Goal: Task Accomplishment & Management: Complete application form

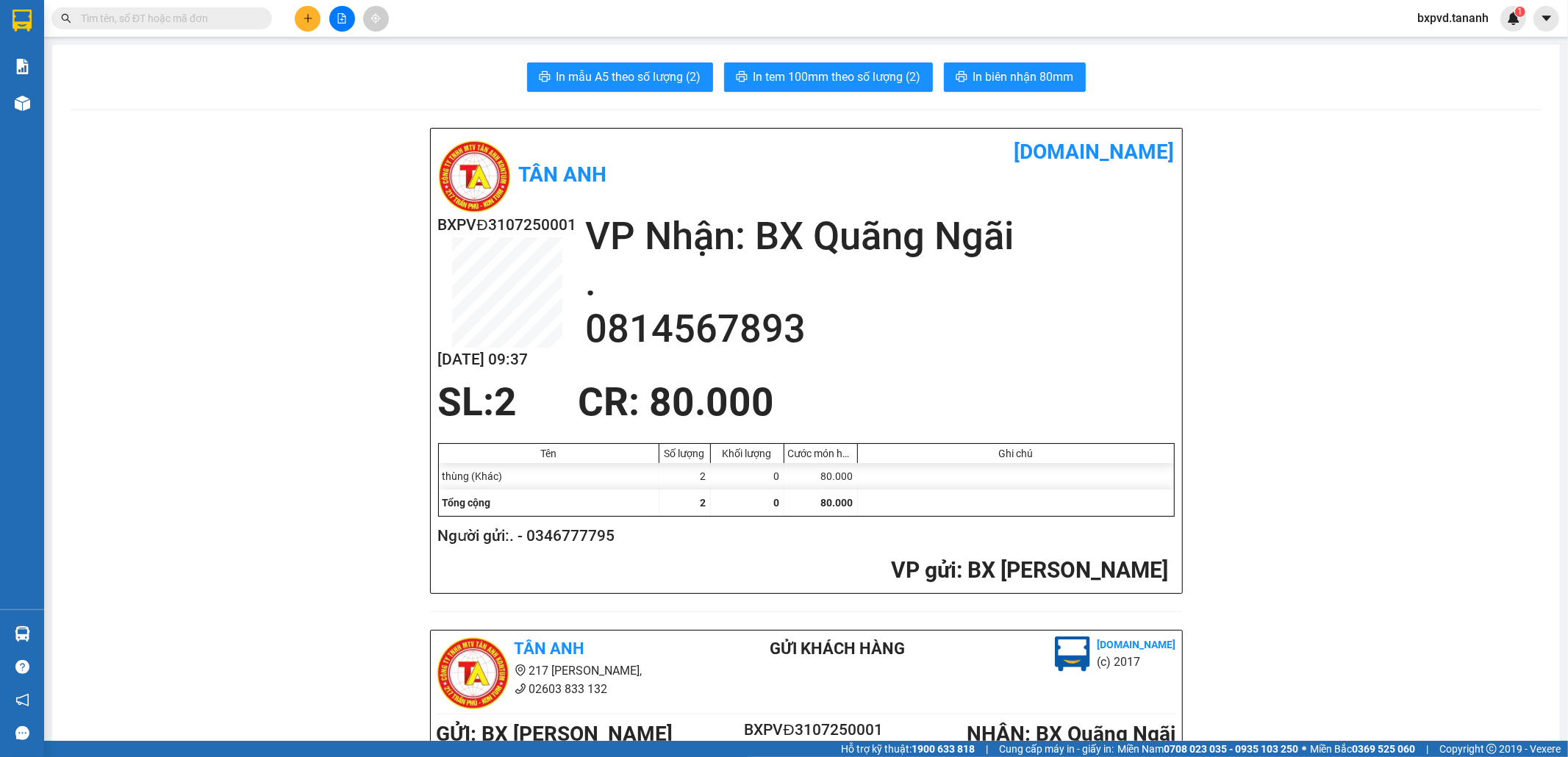
drag, startPoint x: 233, startPoint y: 10, endPoint x: 245, endPoint y: 21, distance: 16.3
click at [243, 20] on input "text" at bounding box center [167, 18] width 173 height 16
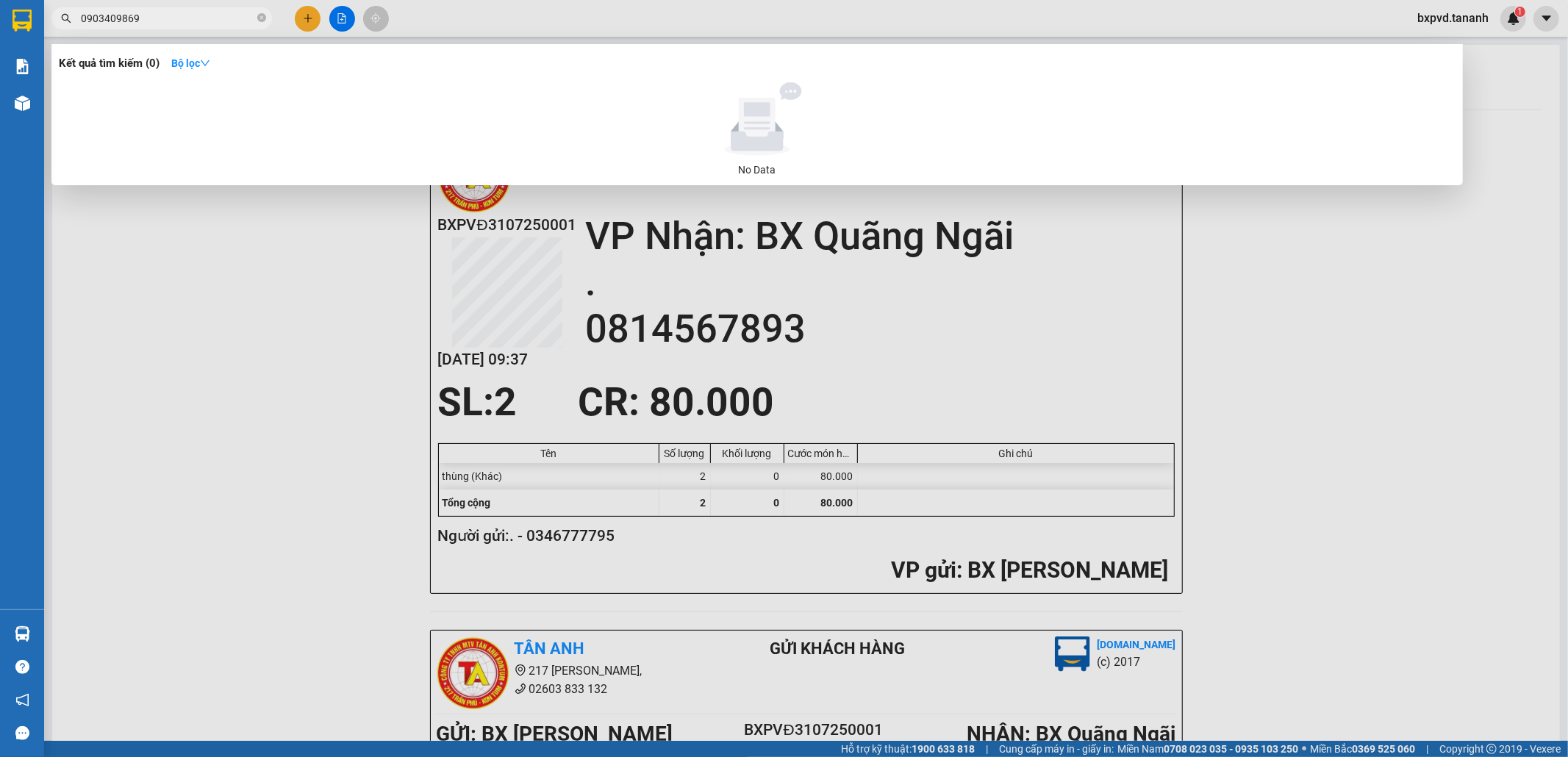
click at [106, 13] on input "0903409869" at bounding box center [167, 18] width 173 height 16
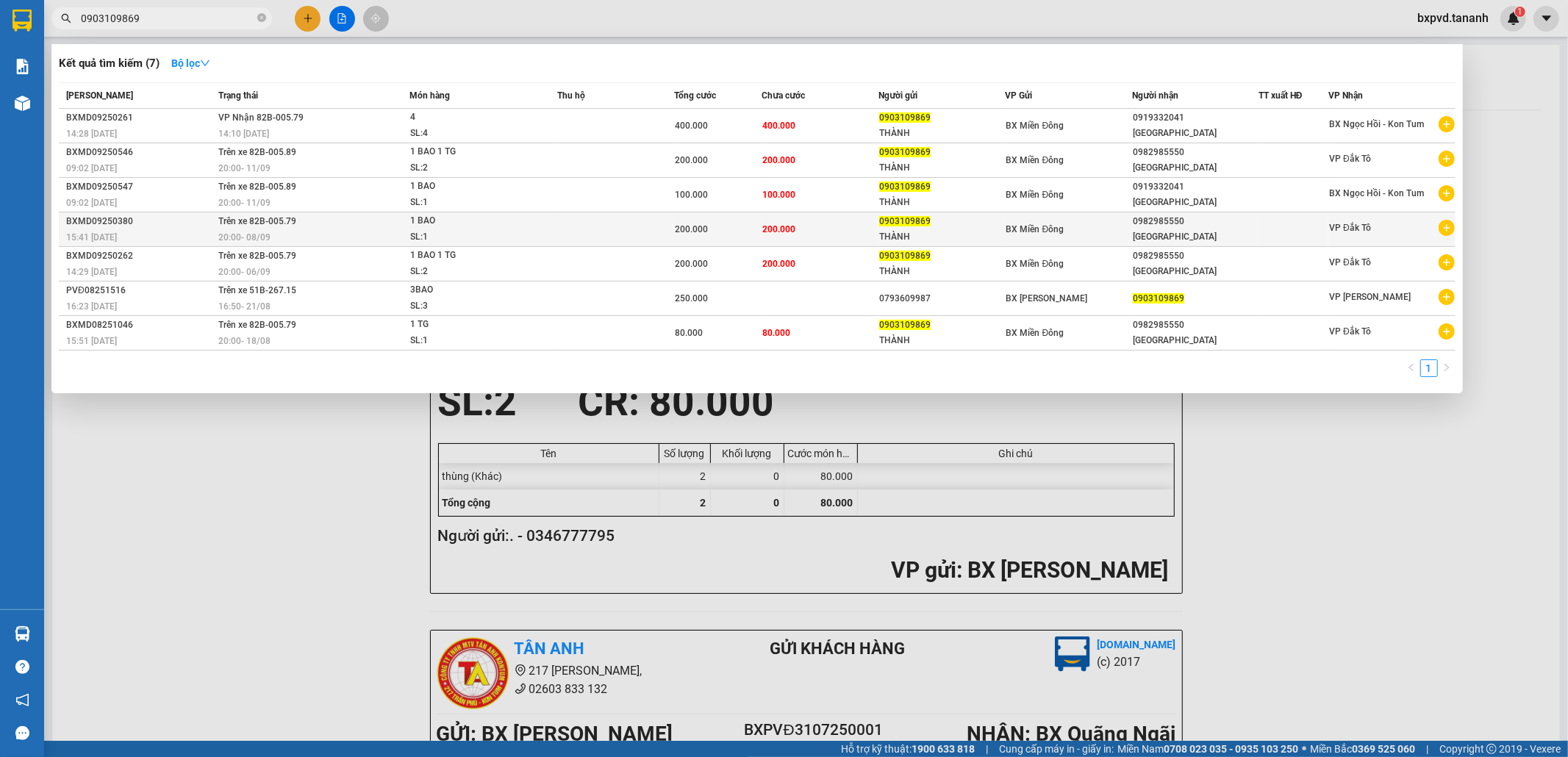
type input "0903109869"
click at [532, 226] on span "1 BAO SL: 1" at bounding box center [483, 229] width 146 height 32
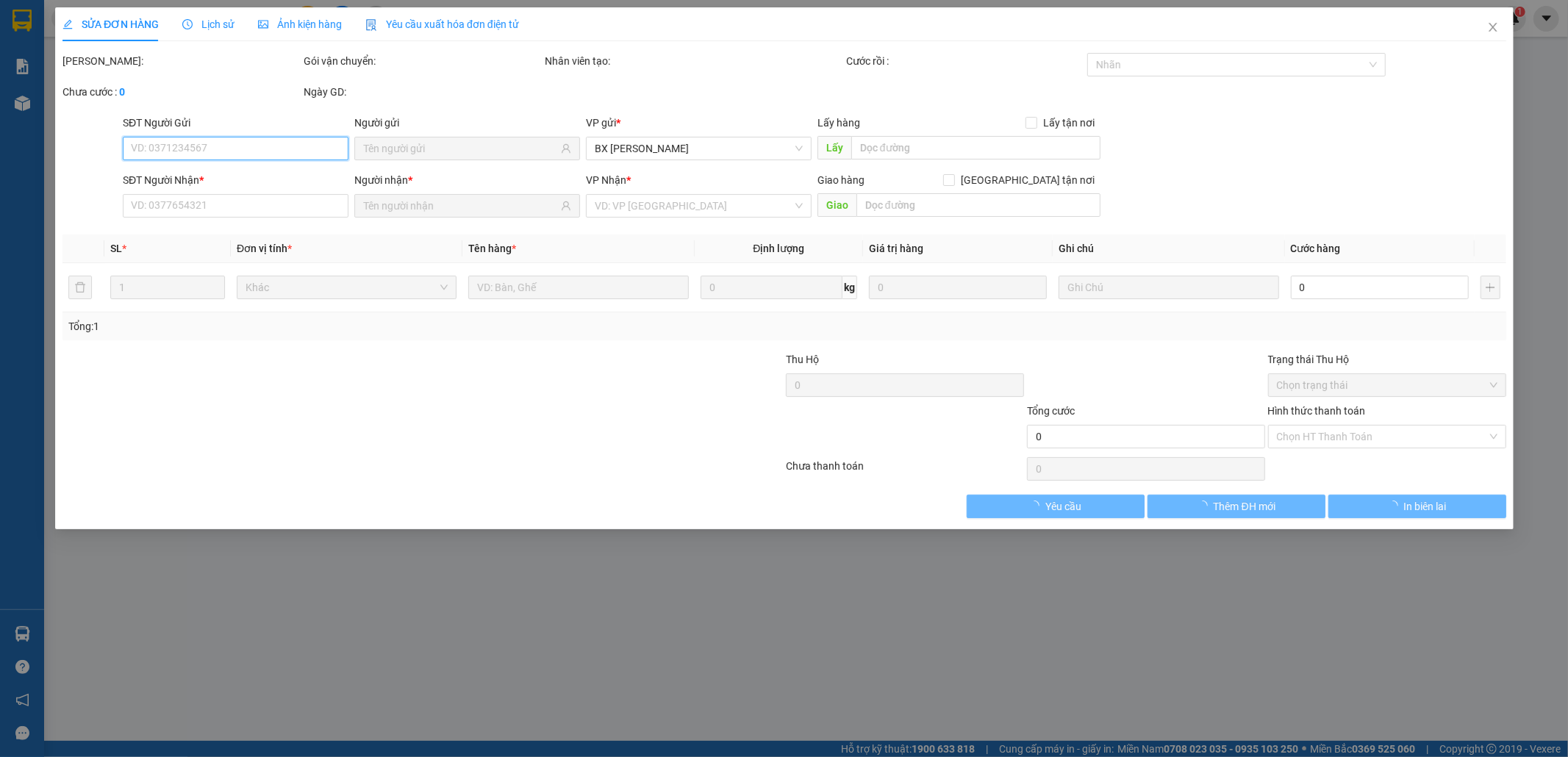
type input "0903109869"
type input "THÀNH"
type input "0982985550"
type input "TÂN MỸ"
type input "200.000"
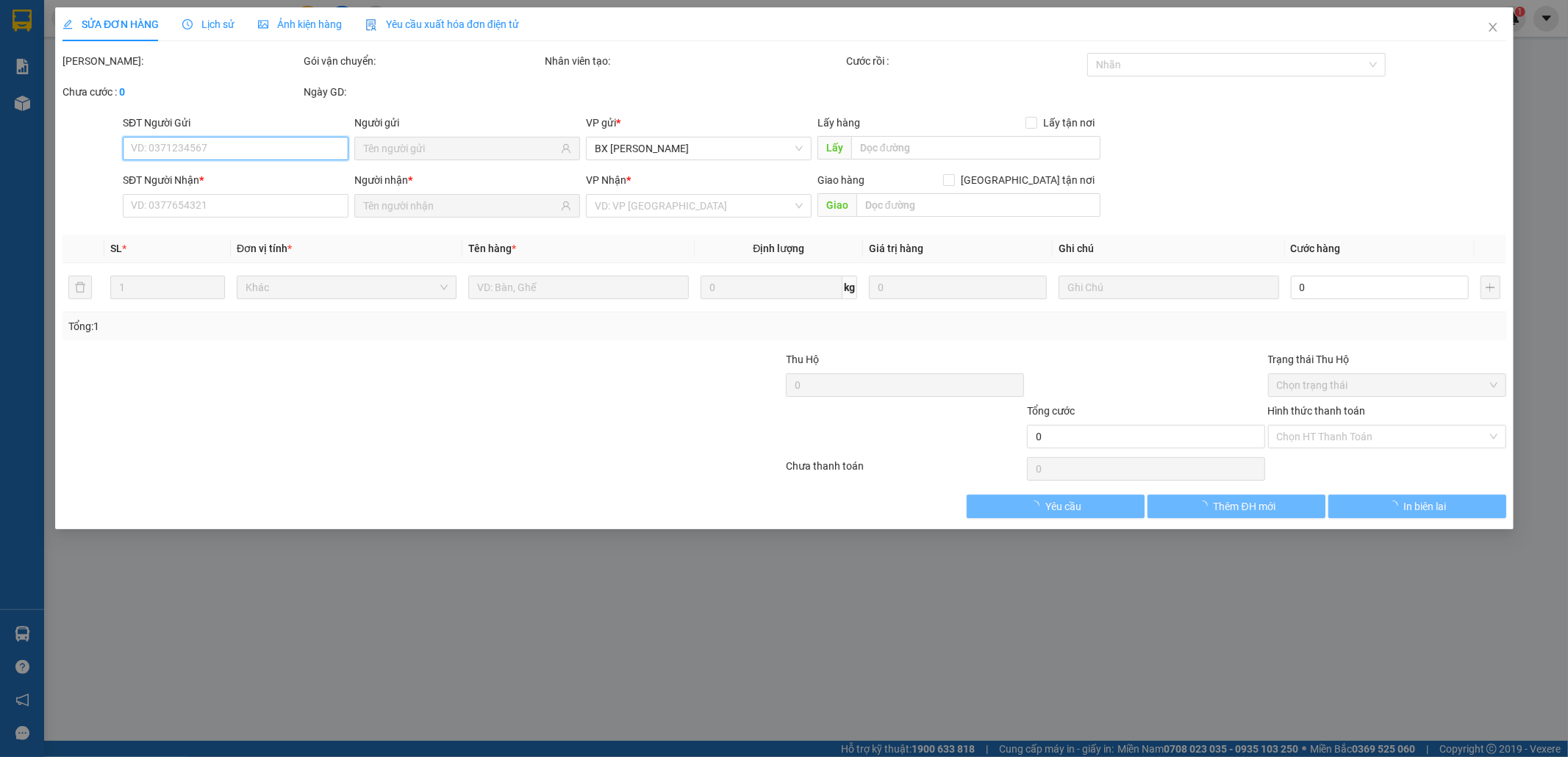
type input "200.000"
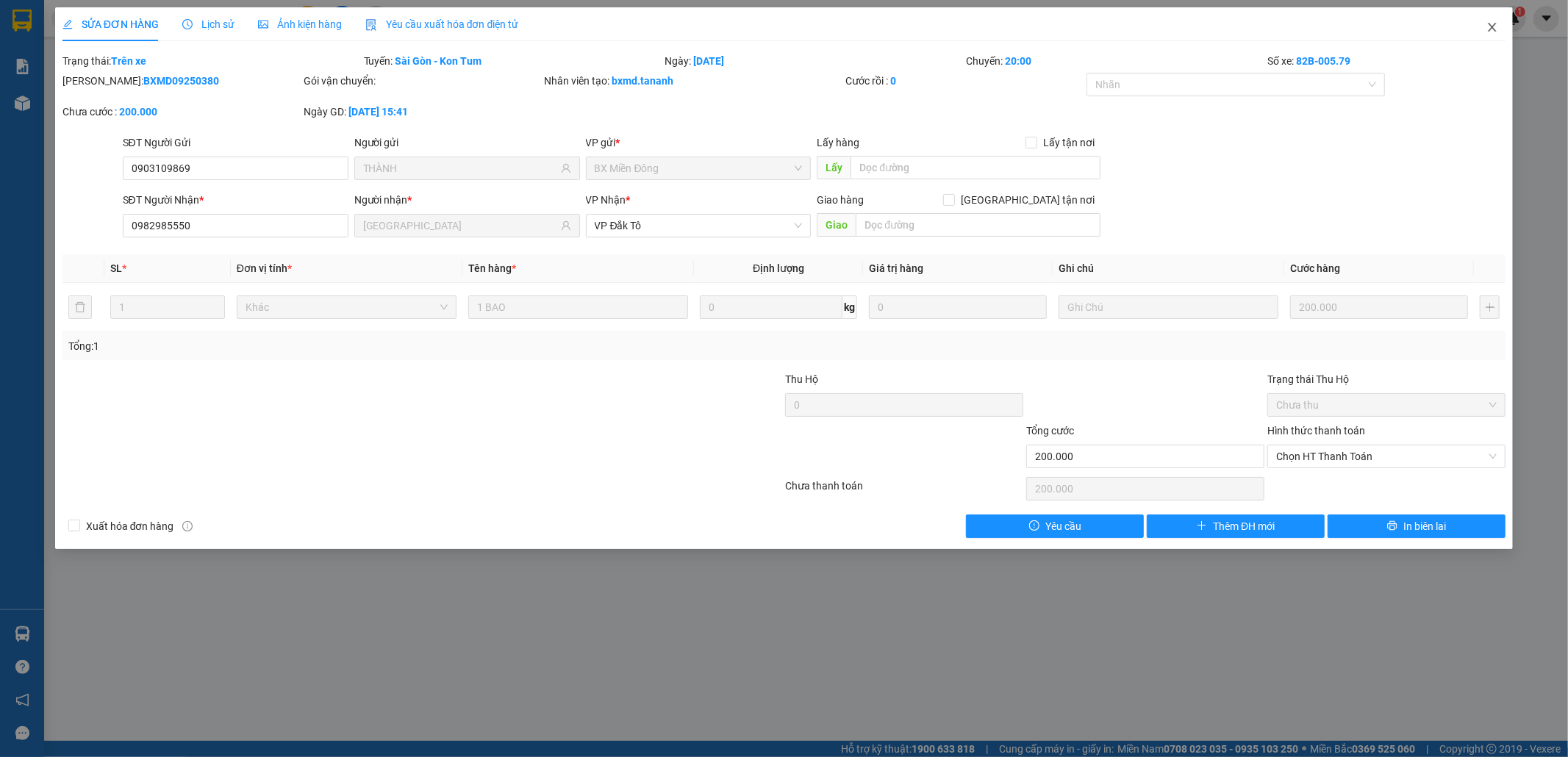
click at [1492, 28] on icon "close" at bounding box center [1492, 27] width 8 height 9
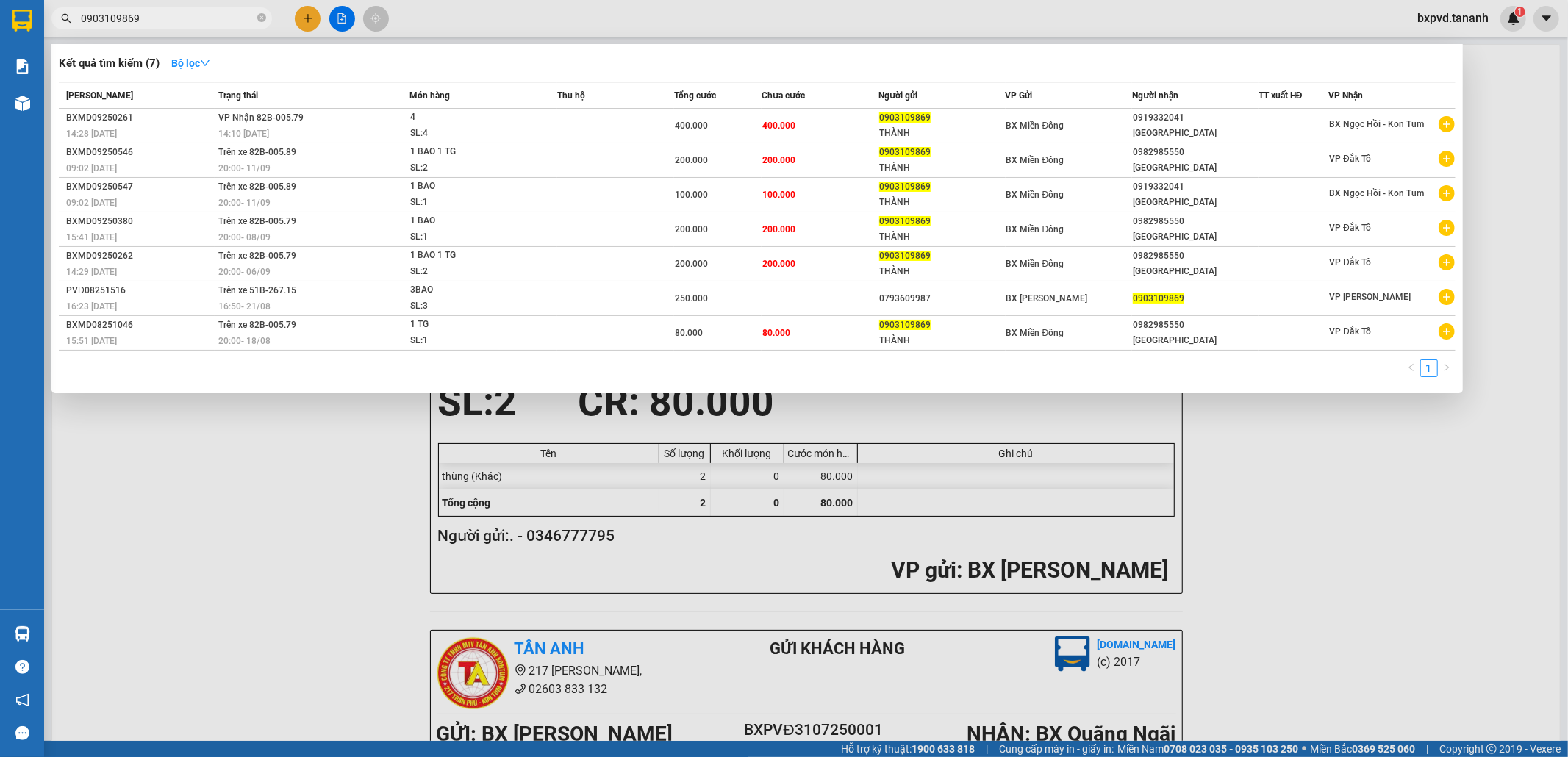
drag, startPoint x: 163, startPoint y: 20, endPoint x: 178, endPoint y: 13, distance: 16.6
click at [163, 19] on input "0903109869" at bounding box center [167, 18] width 173 height 16
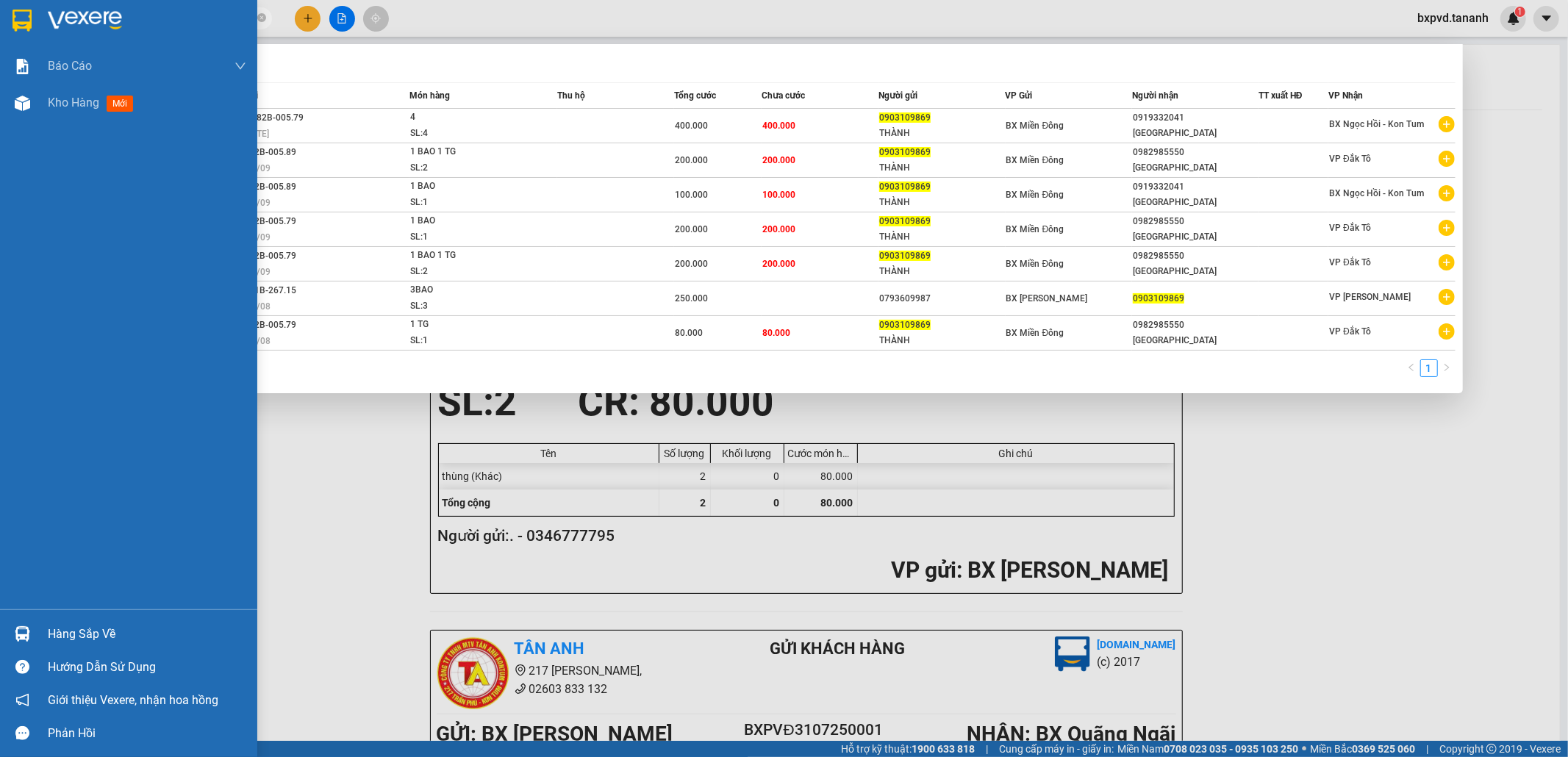
drag, startPoint x: 181, startPoint y: 13, endPoint x: 11, endPoint y: 0, distance: 170.5
click at [7, 2] on section "Kết quả tìm kiếm ( 7 ) Bộ lọc Mã ĐH Trạng thái Món hàng Thu hộ Tổng cước Chưa c…" at bounding box center [784, 378] width 1568 height 757
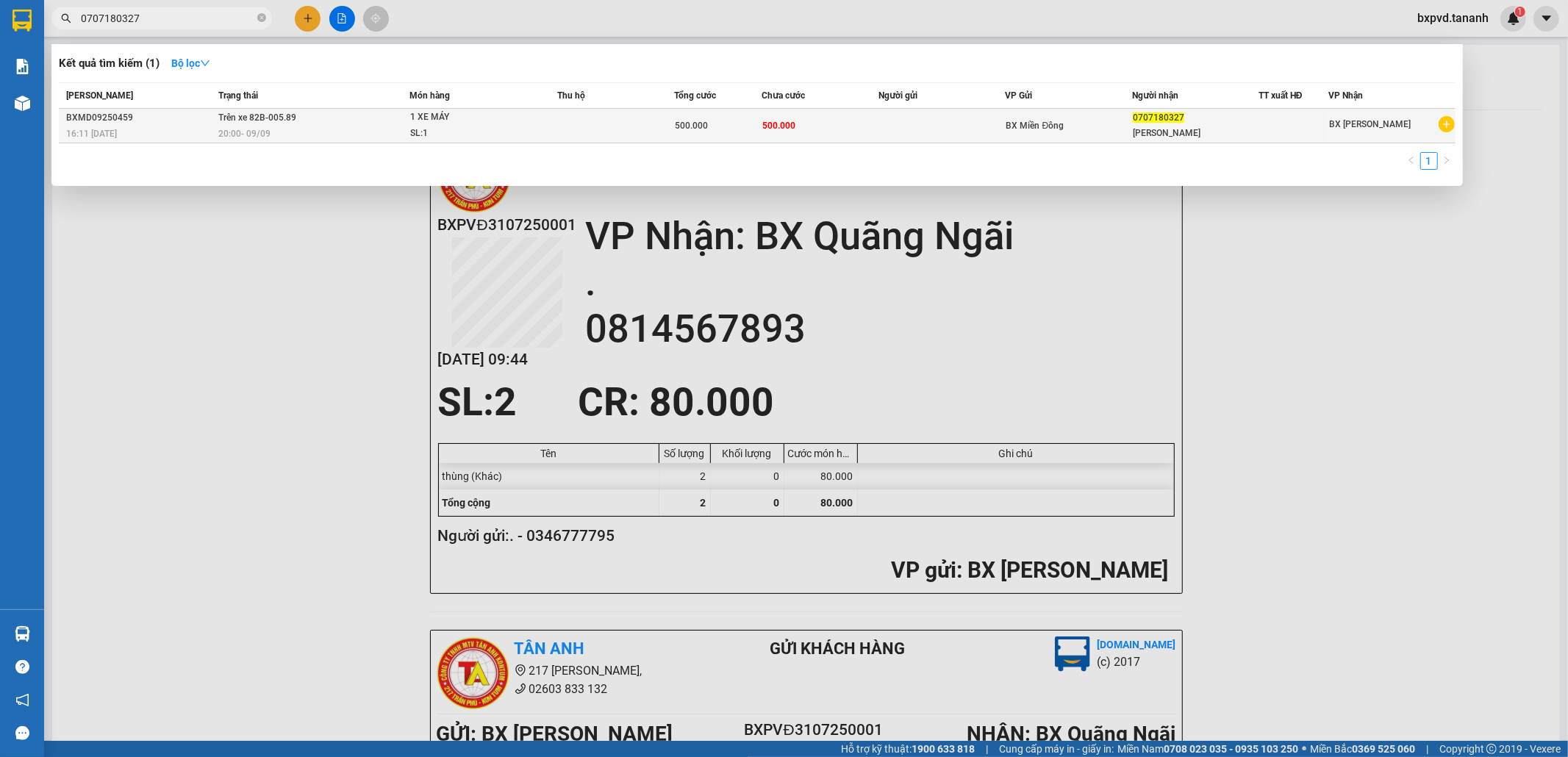
type input "0707180327"
click at [924, 126] on td at bounding box center [942, 126] width 127 height 35
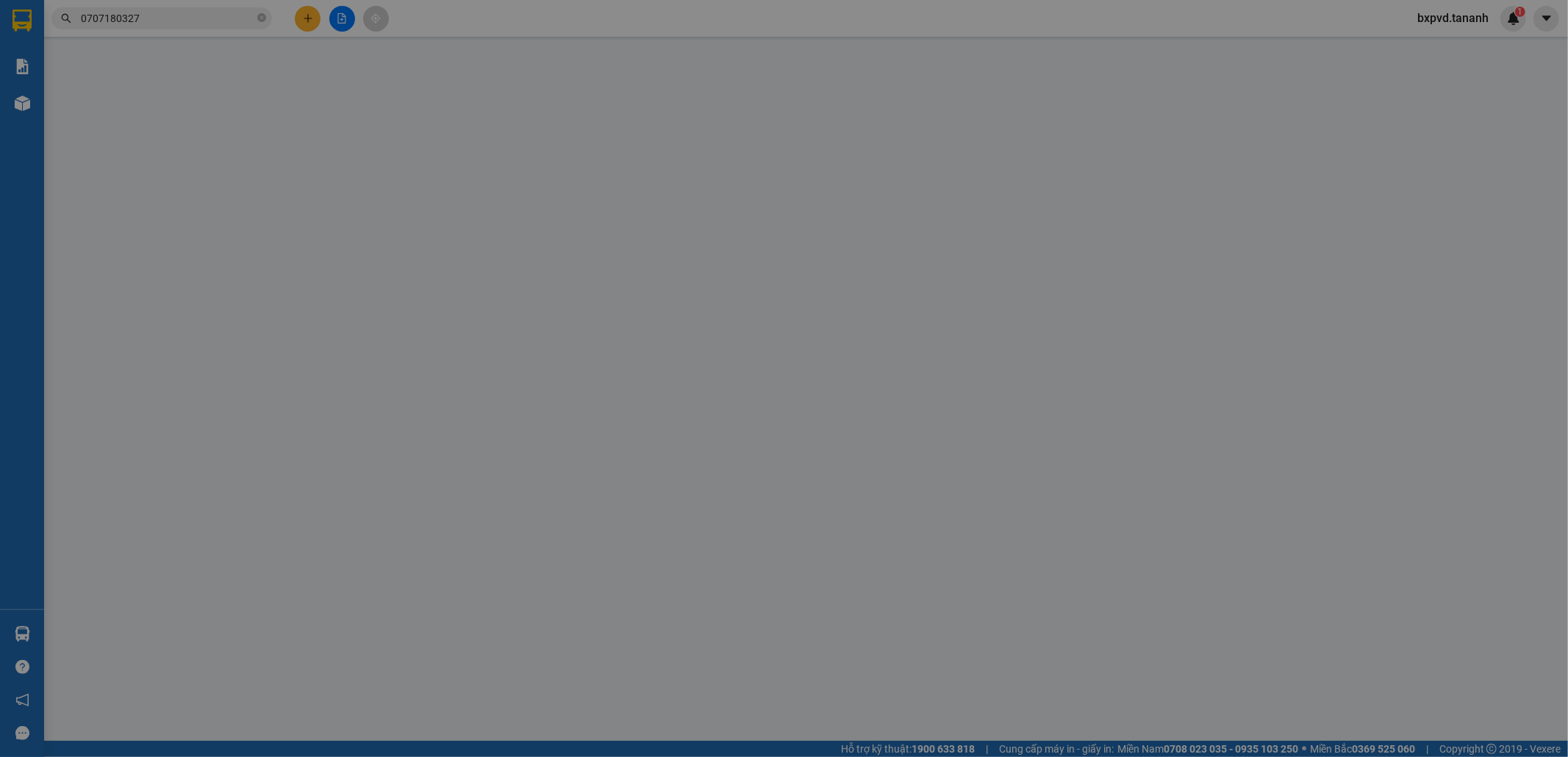
type input "0707180327"
type input "NGUYỄN ANH HOÀNG"
type input "500.000"
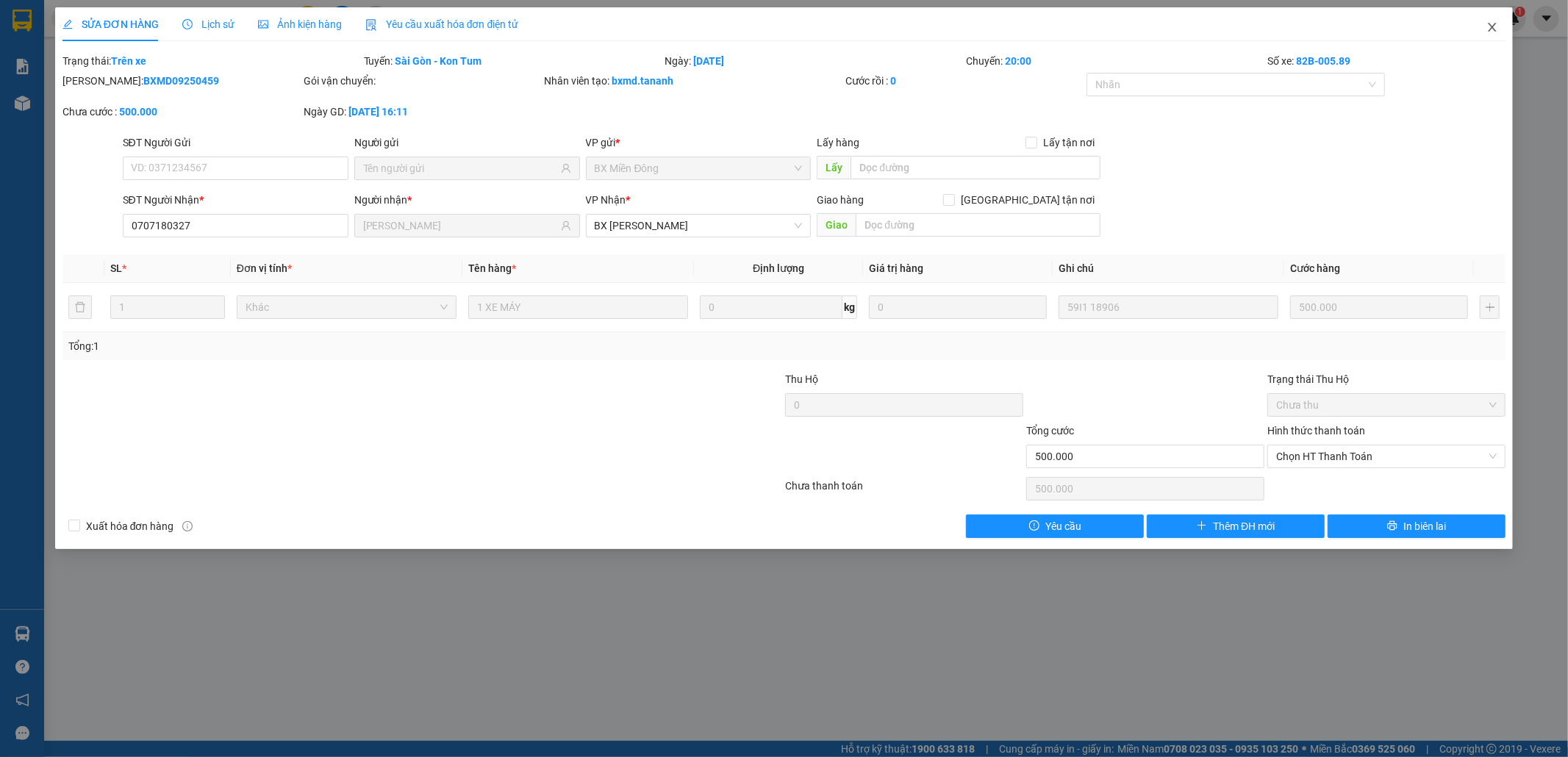
click at [1496, 22] on icon "close" at bounding box center [1492, 27] width 12 height 12
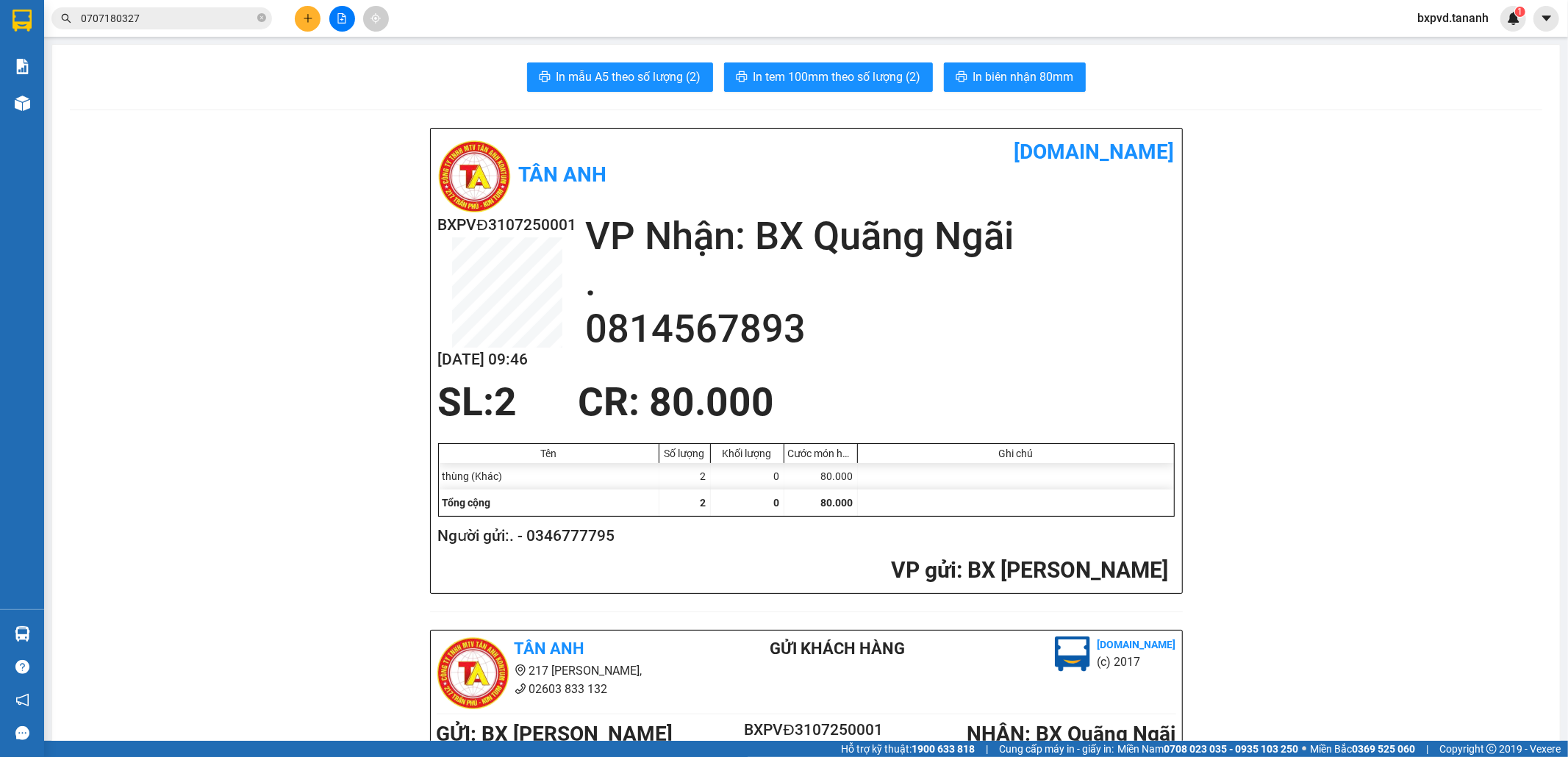
click at [158, 21] on input "0707180327" at bounding box center [167, 18] width 173 height 16
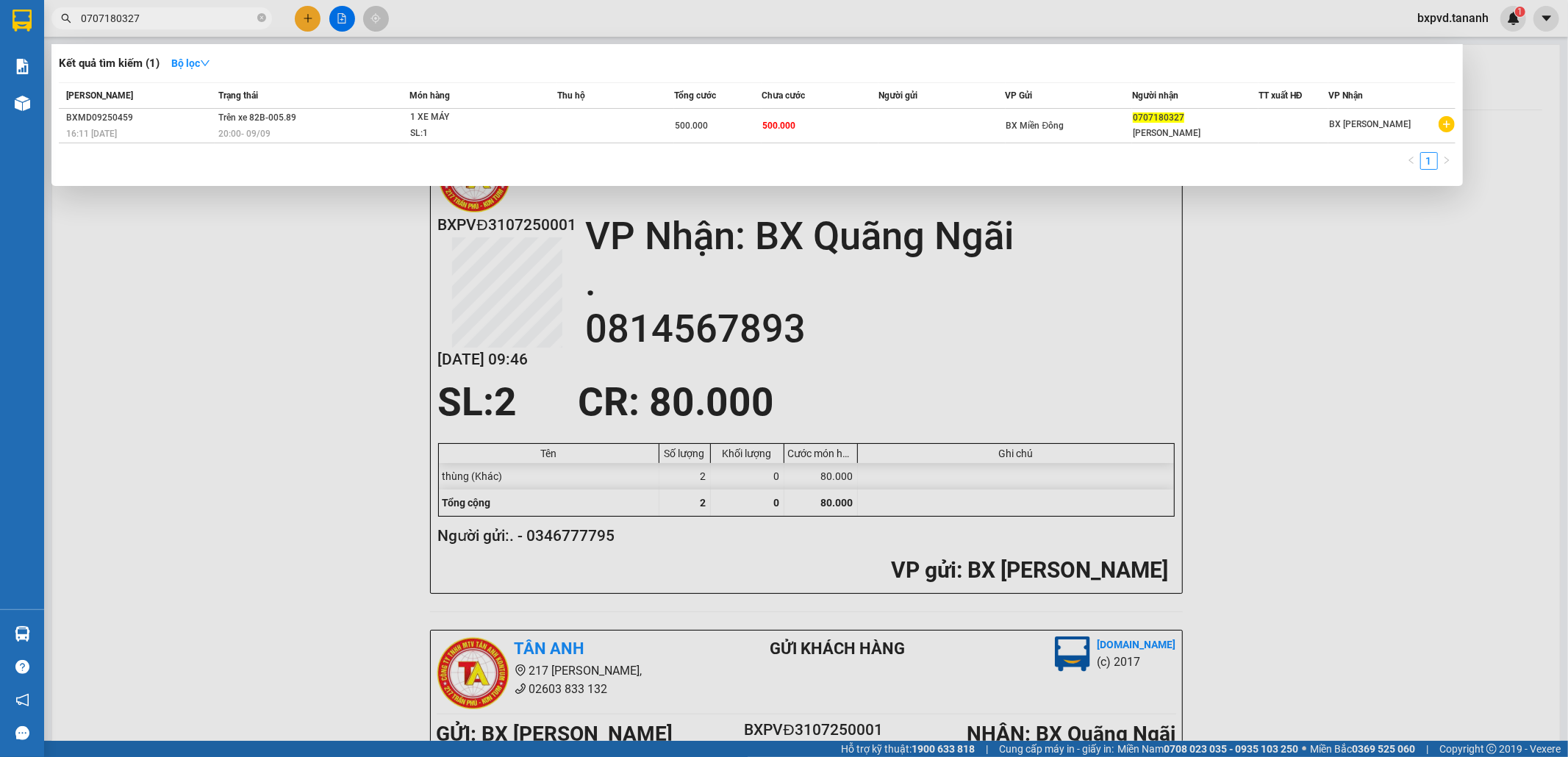
drag, startPoint x: 165, startPoint y: 12, endPoint x: 30, endPoint y: 2, distance: 135.4
click at [1, 10] on section "Kết quả tìm kiếm ( 1 ) Bộ lọc Mã ĐH Trạng thái Món hàng Thu hộ Tổng cước Chưa c…" at bounding box center [784, 378] width 1568 height 757
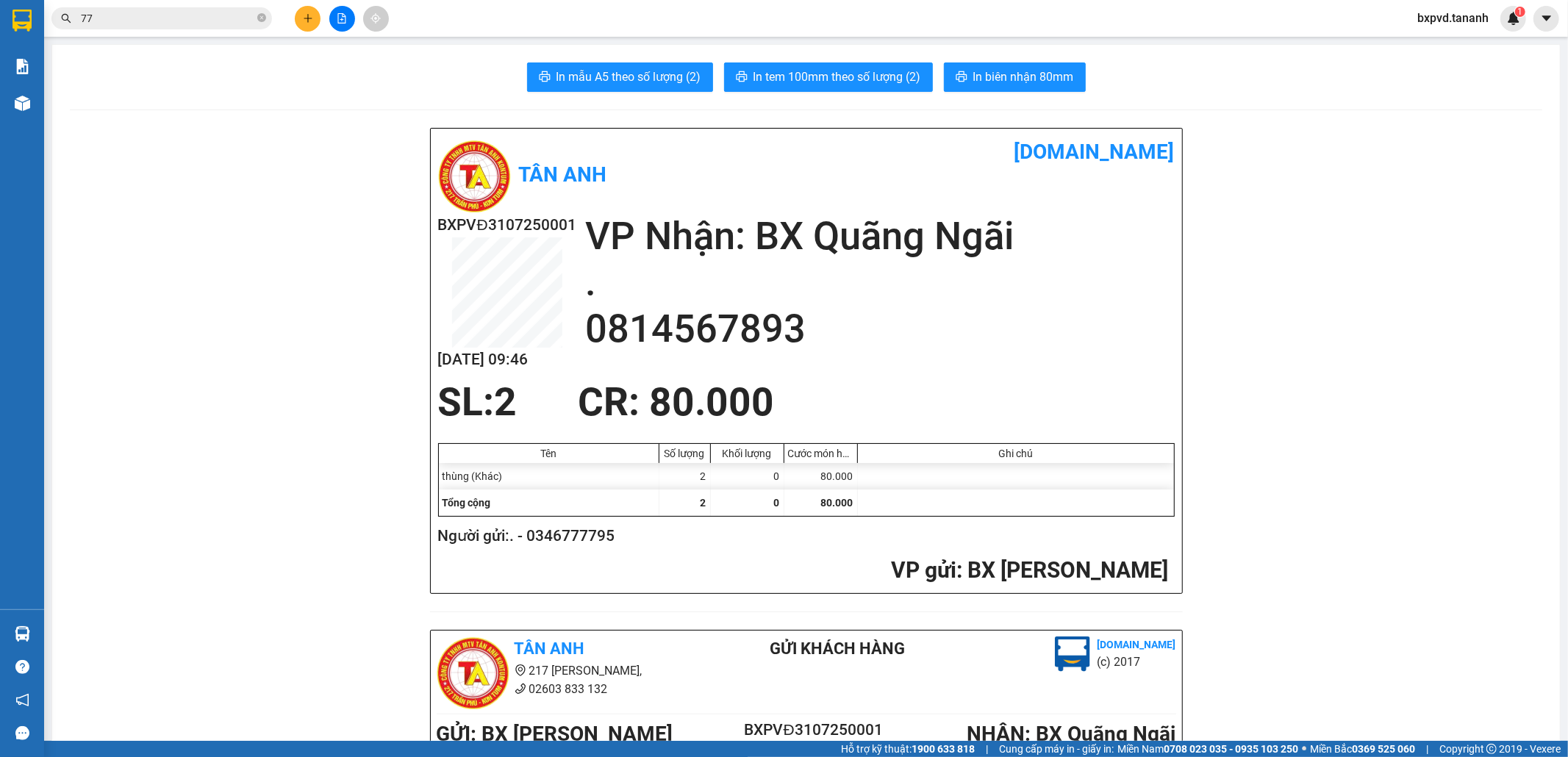
type input "7"
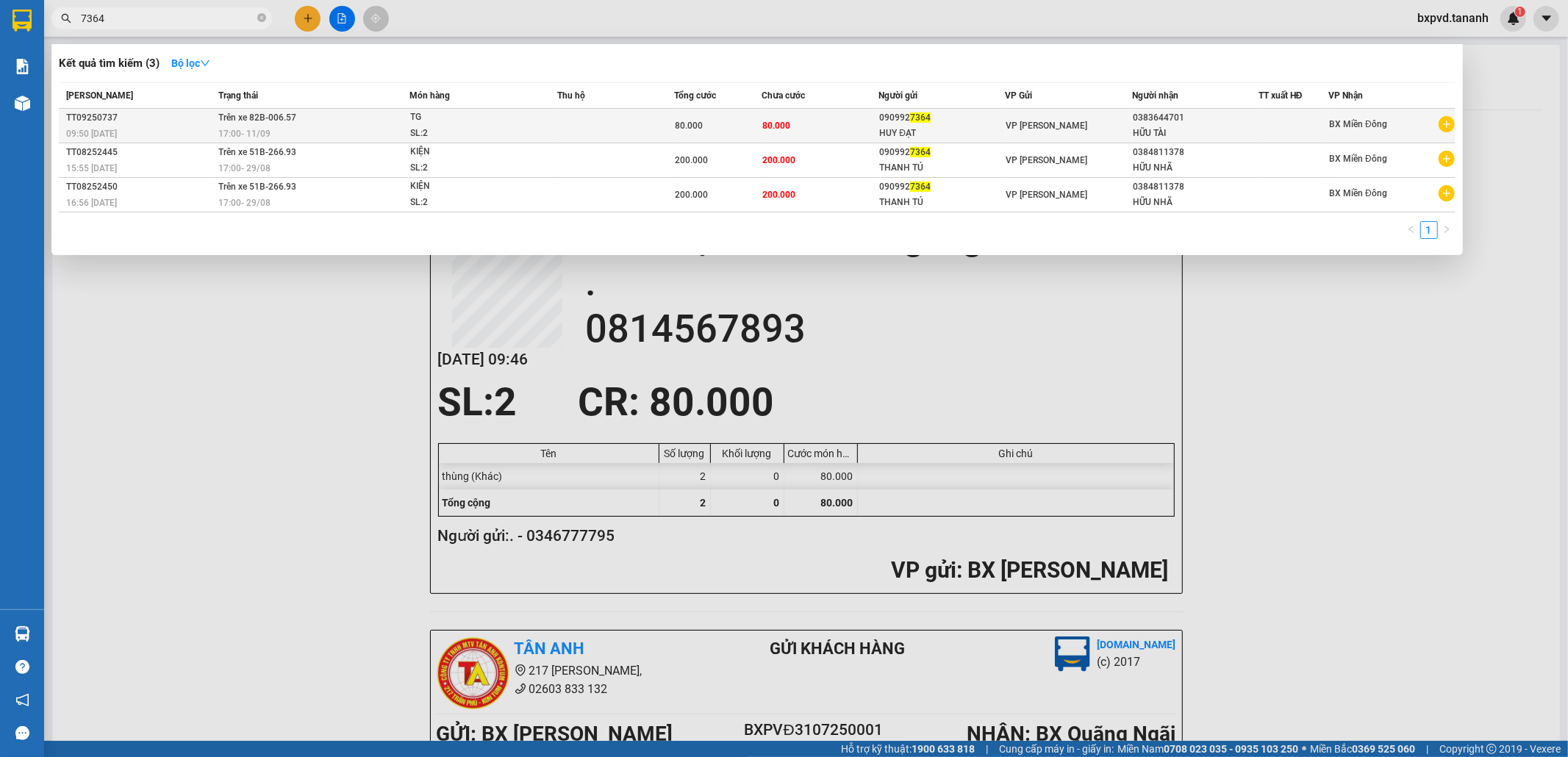
type input "7364"
click at [982, 128] on div "HUY ĐẠT" at bounding box center [942, 133] width 125 height 15
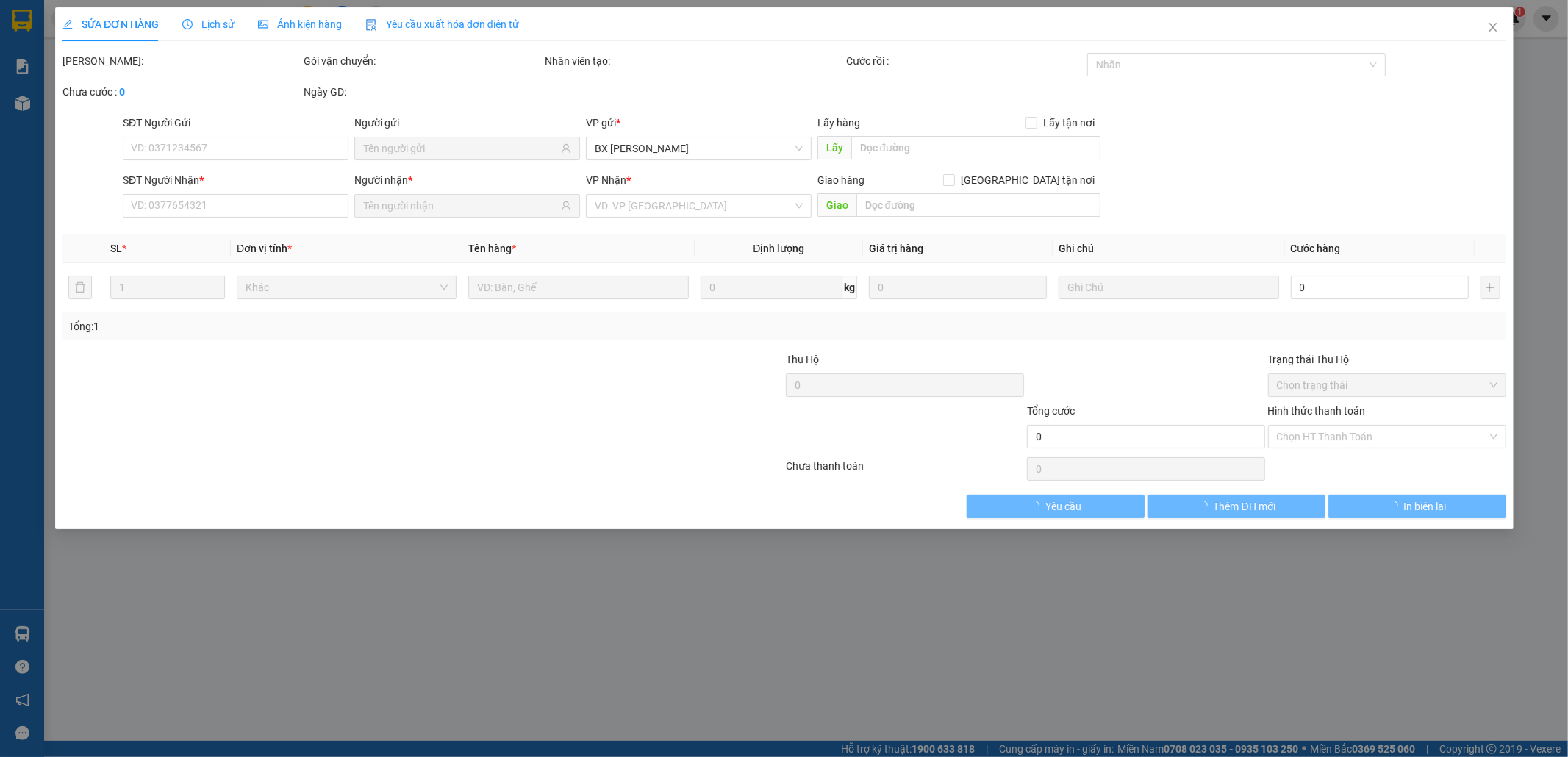
type input "0909927364"
type input "HUY ĐẠT"
type input "0383644701"
type input "HỮU TÀI"
type input "80.000"
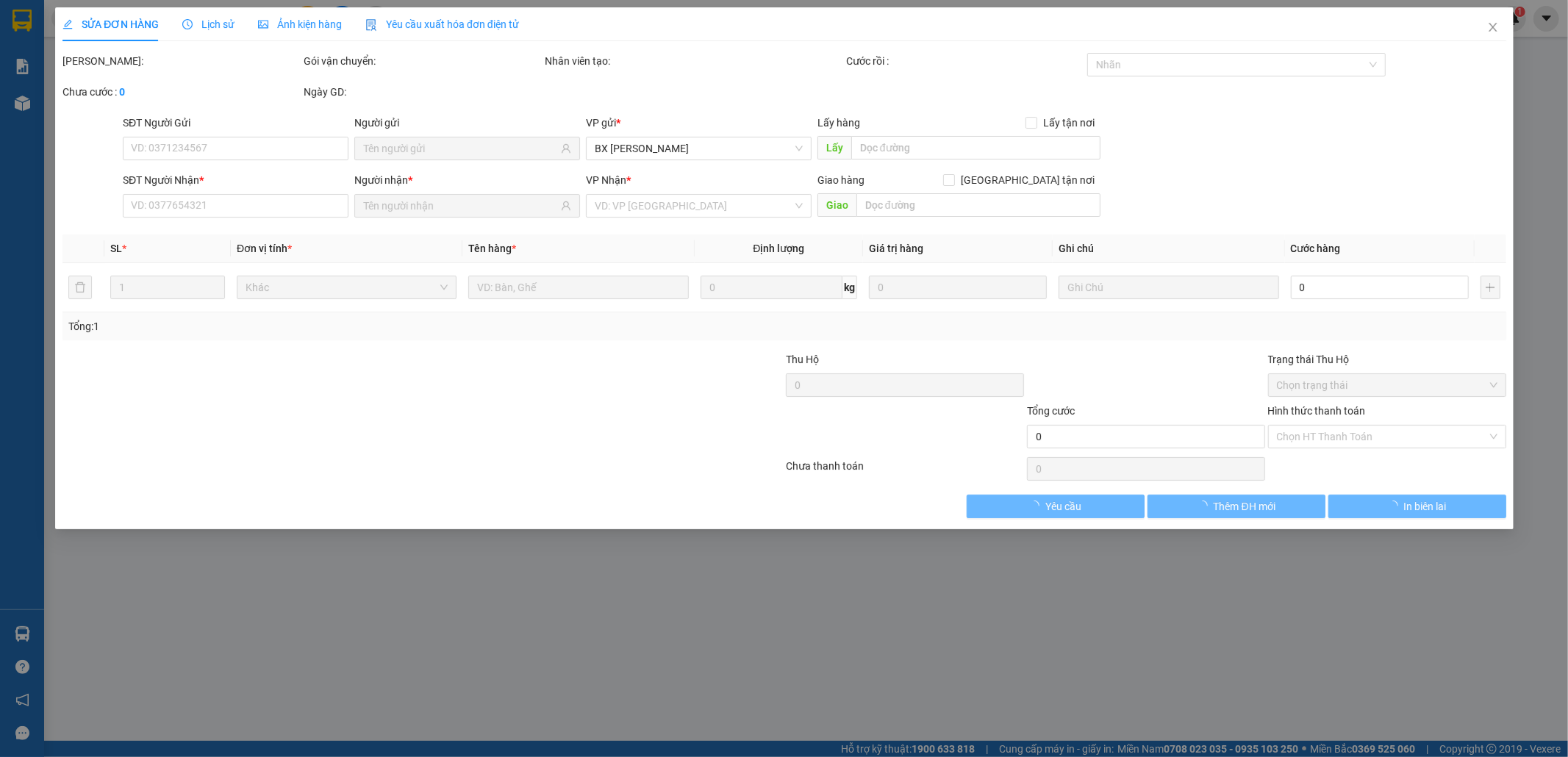
type input "80.000"
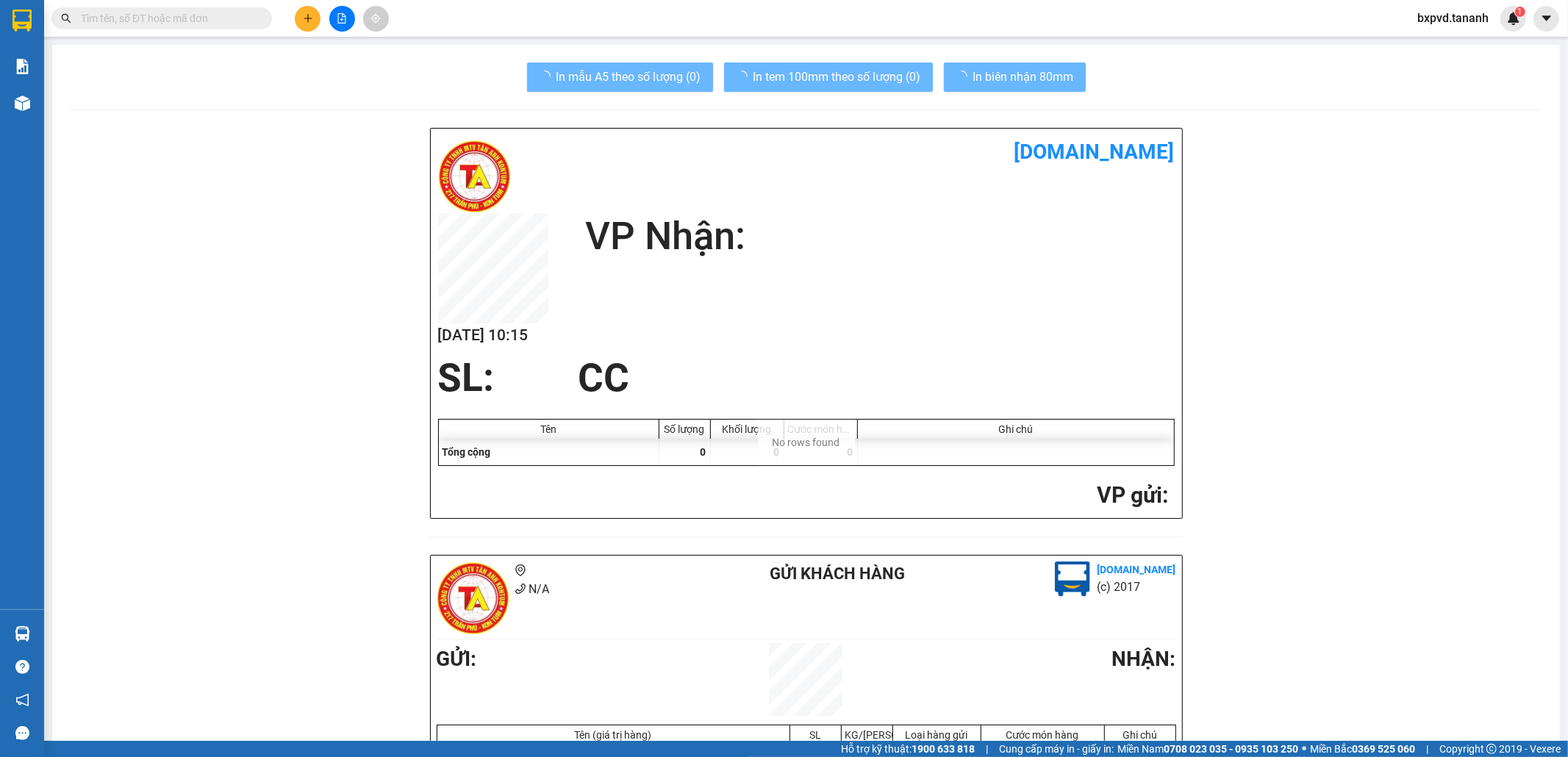
click at [174, 20] on input "text" at bounding box center [167, 18] width 173 height 16
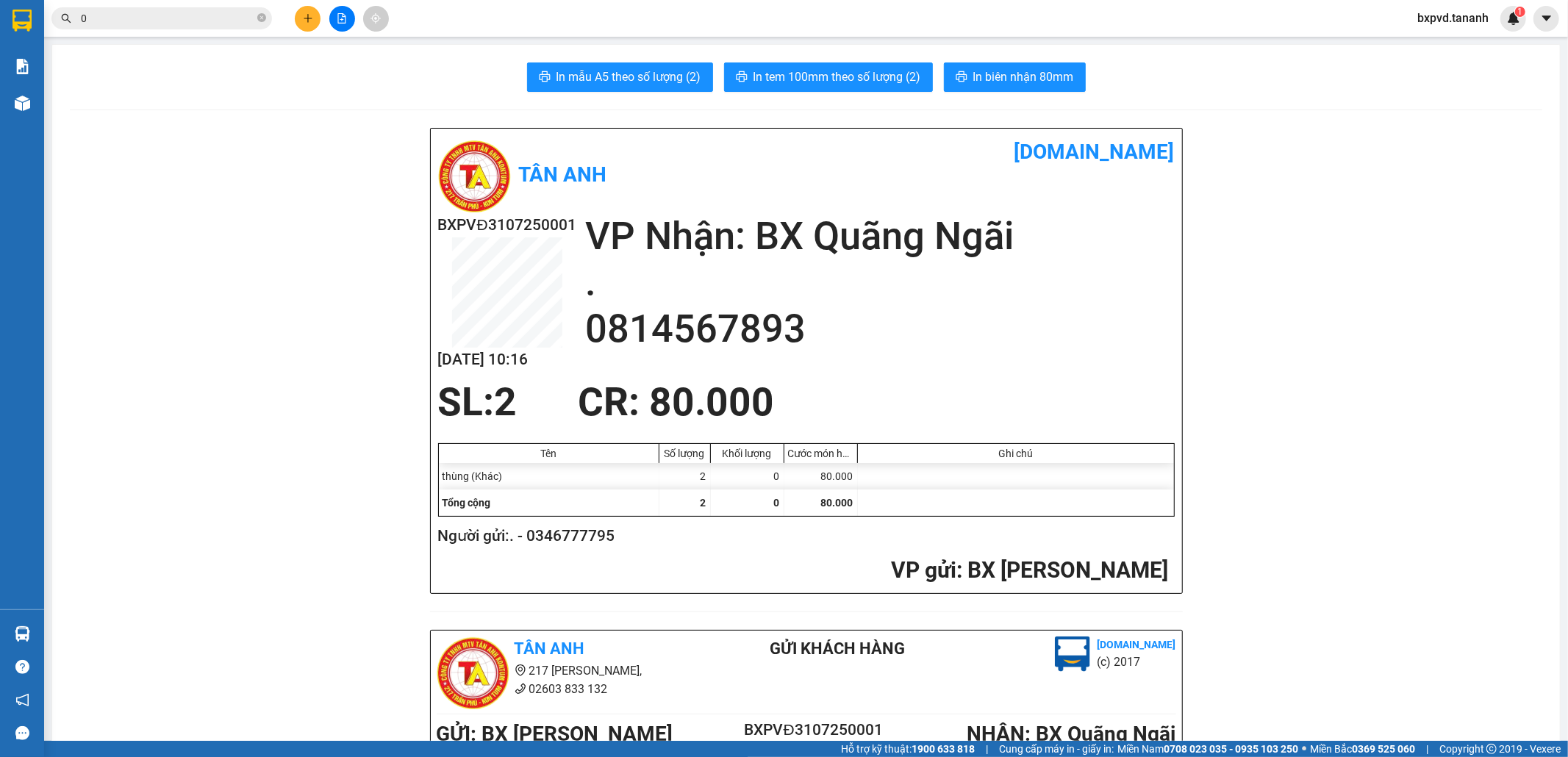
type input "0"
click at [1456, 17] on span "bxpvd.tananh" at bounding box center [1453, 18] width 95 height 18
click at [1430, 48] on span "Đăng xuất" at bounding box center [1460, 46] width 64 height 16
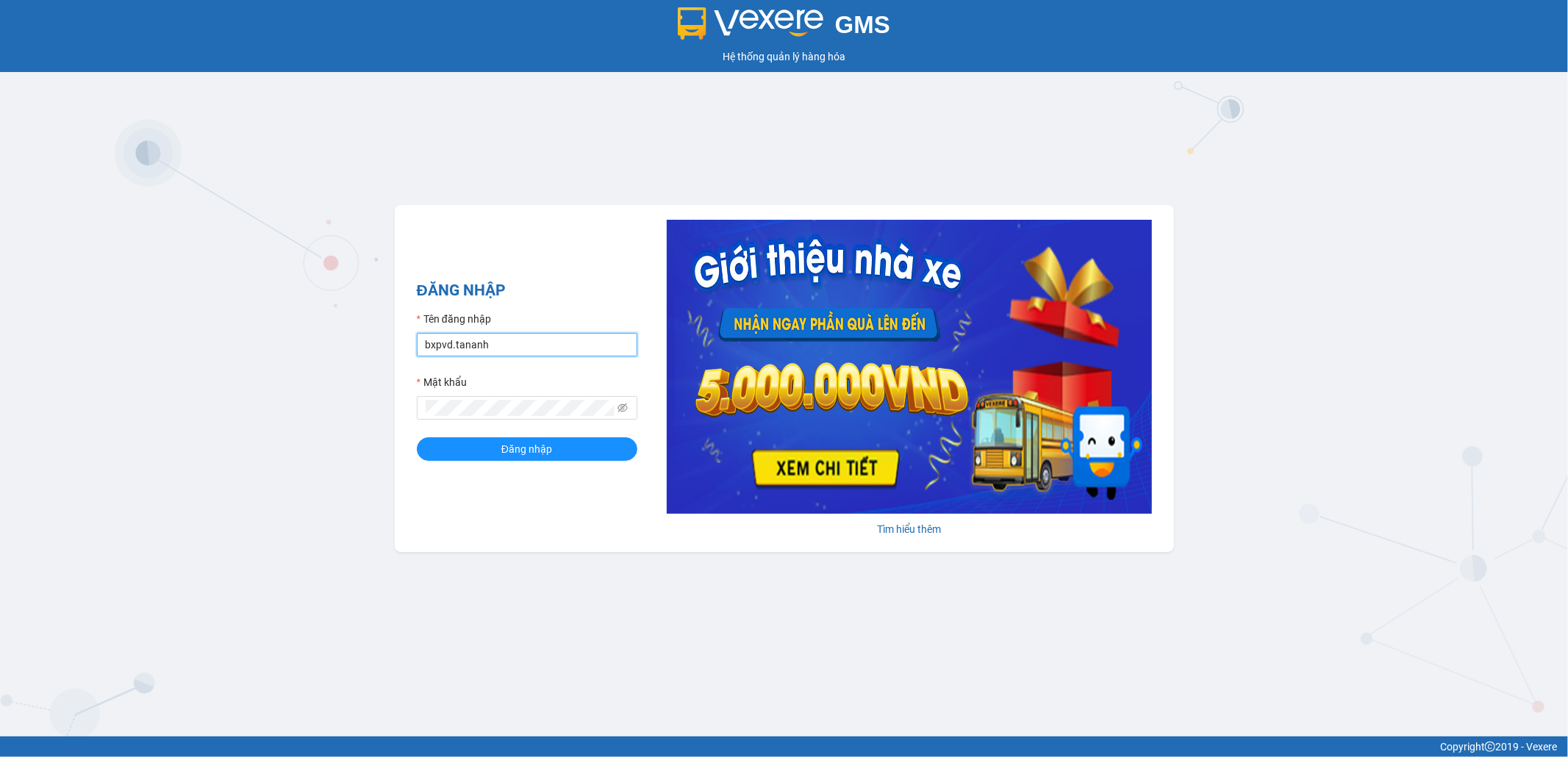
click at [470, 351] on input "bxpvd.tananh" at bounding box center [526, 345] width 220 height 24
type input "bxmd.tananh"
click at [534, 445] on span "Đăng nhập" at bounding box center [526, 449] width 51 height 16
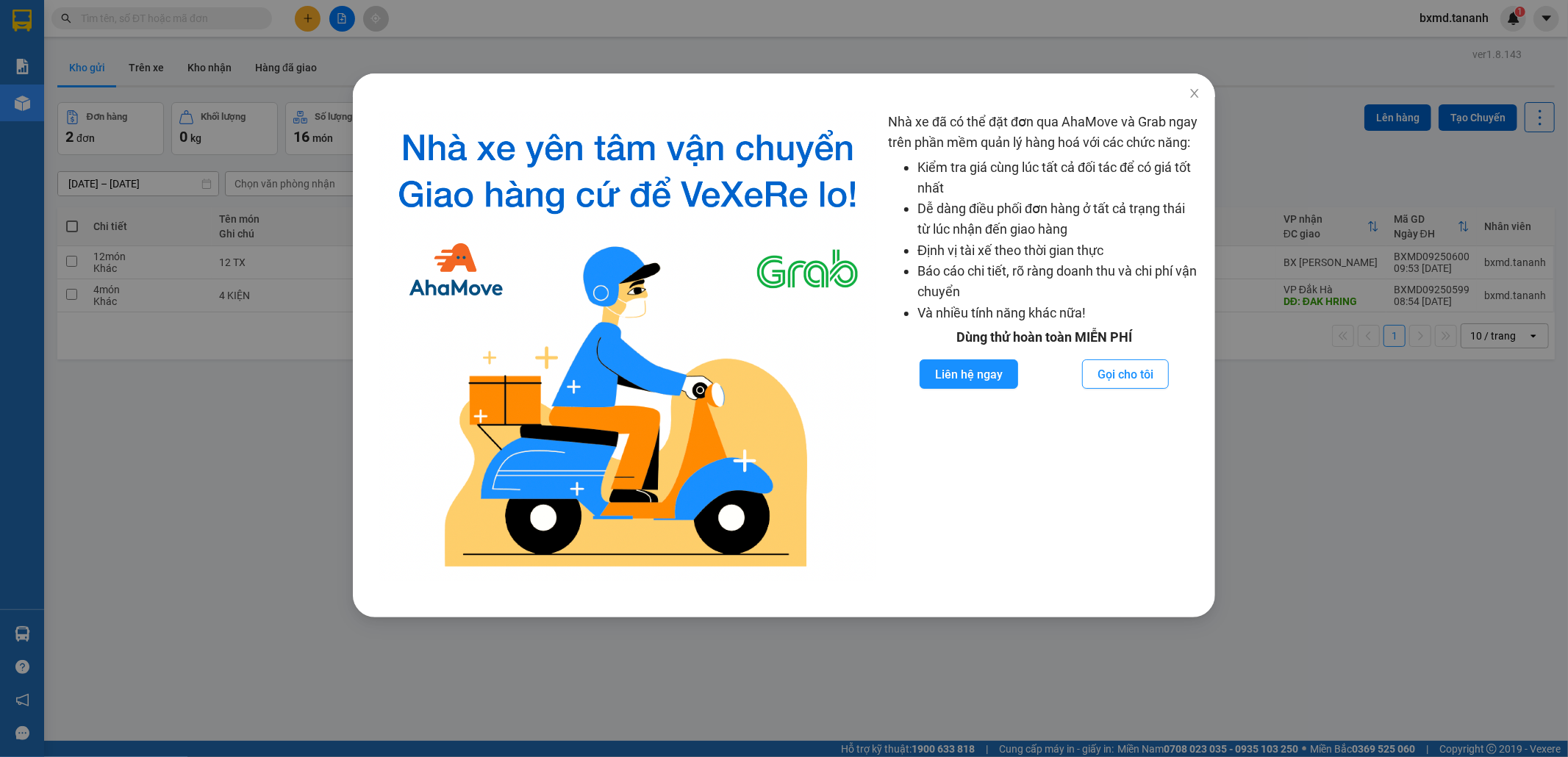
click at [1029, 166] on div "Nhà xe đã có thể đặt đơn qua AhaMove và Grab ngay trên phần mềm quản lý hàng ho…" at bounding box center [1045, 346] width 313 height 469
click at [1194, 94] on icon "close" at bounding box center [1195, 94] width 12 height 12
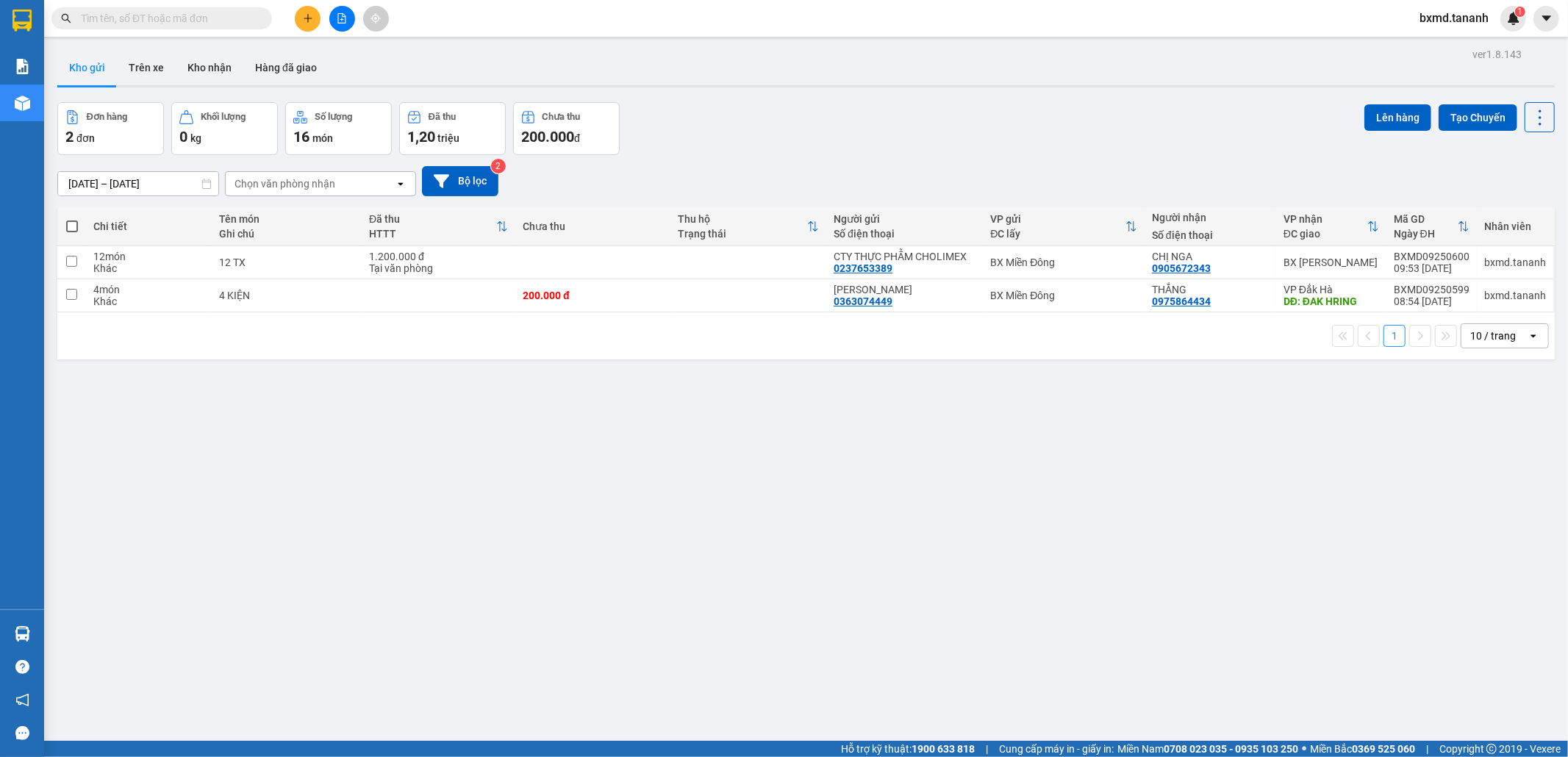
click at [163, 192] on div "ver 1.8.143 Kho gửi Trên xe Kho nhận Hàng đã giao Đơn hàng 2 đơn Khối lượng 0 k…" at bounding box center [806, 422] width 1509 height 757
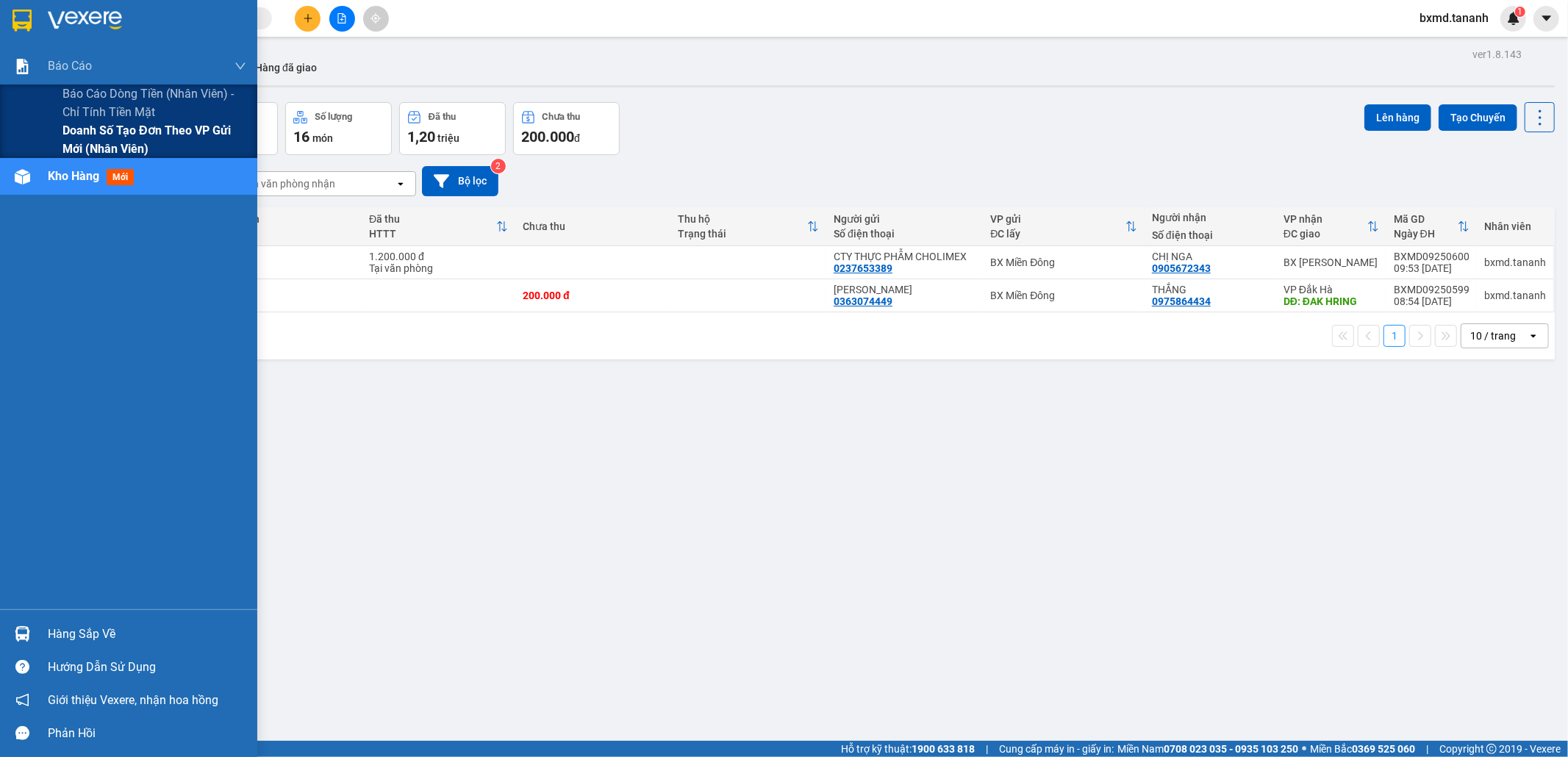
click at [84, 136] on span "Doanh số tạo đơn theo VP gửi mới (nhân viên)" at bounding box center [154, 140] width 184 height 37
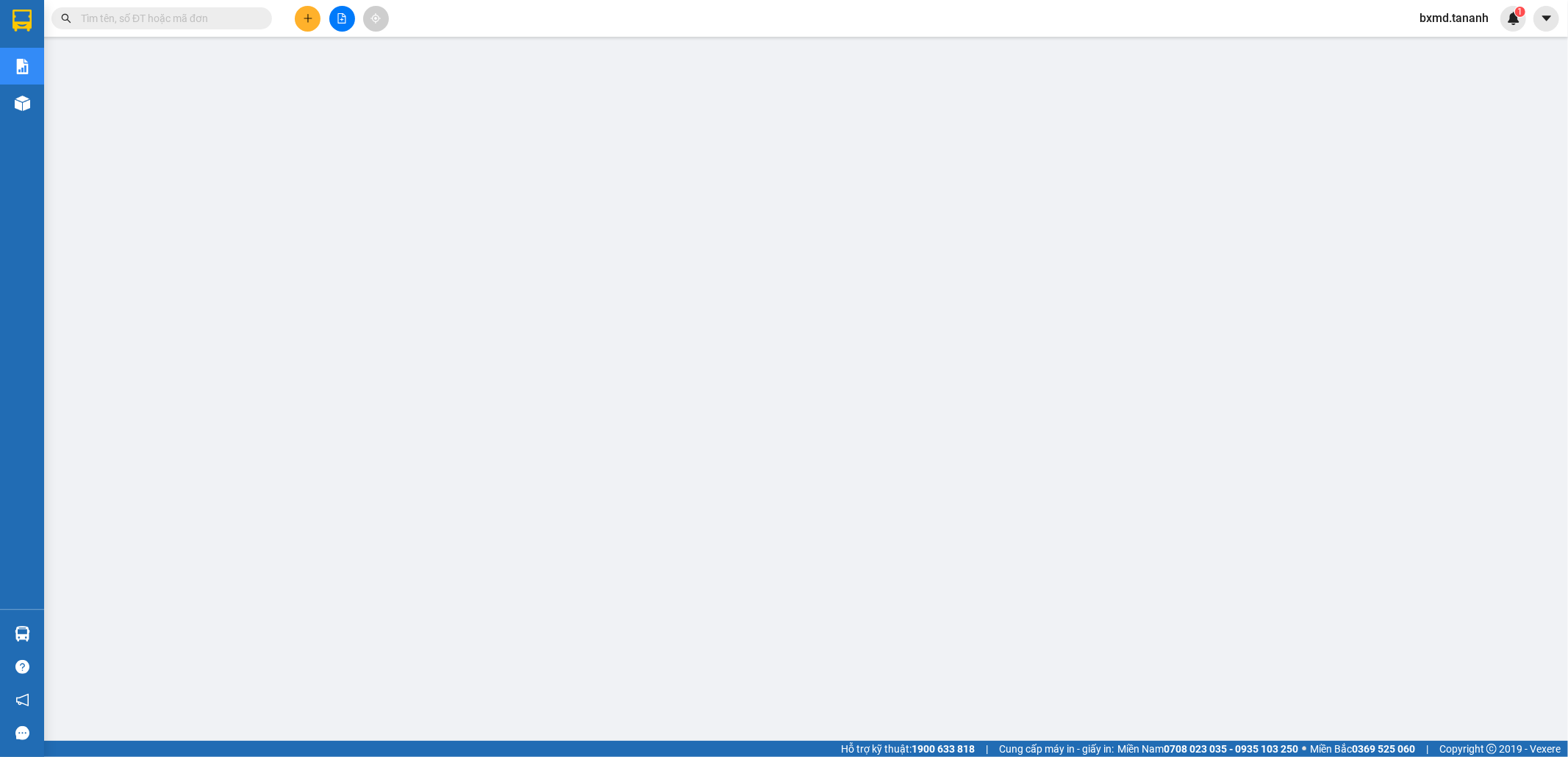
click at [1475, 24] on span "bxmd.tananh" at bounding box center [1454, 18] width 93 height 18
click at [1449, 41] on span "Đăng xuất" at bounding box center [1462, 46] width 62 height 16
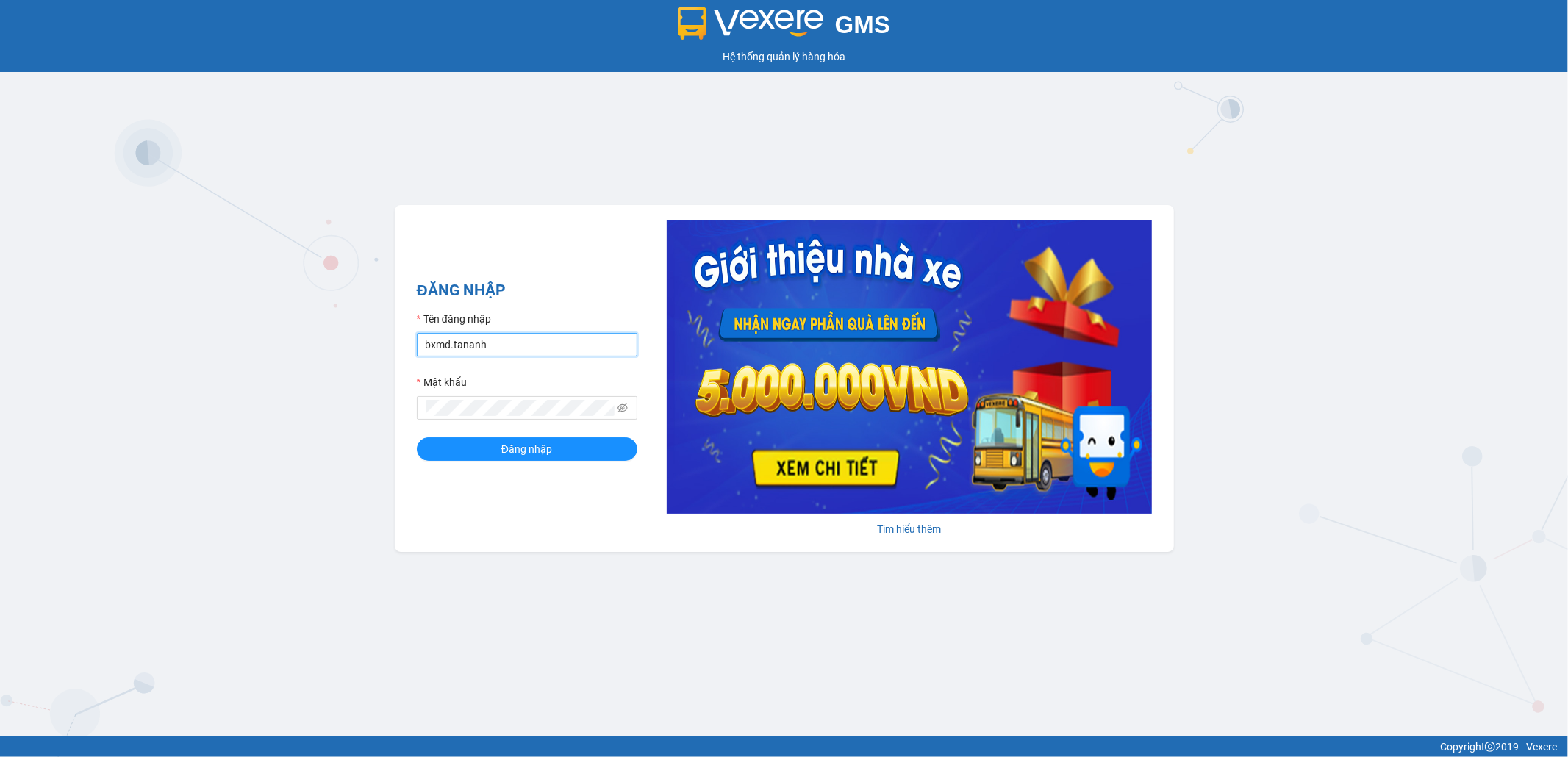
click at [468, 349] on input "bxmd.tananh" at bounding box center [526, 345] width 220 height 24
type input "vptt.tananh"
click at [503, 456] on span "Đăng nhập" at bounding box center [526, 449] width 51 height 16
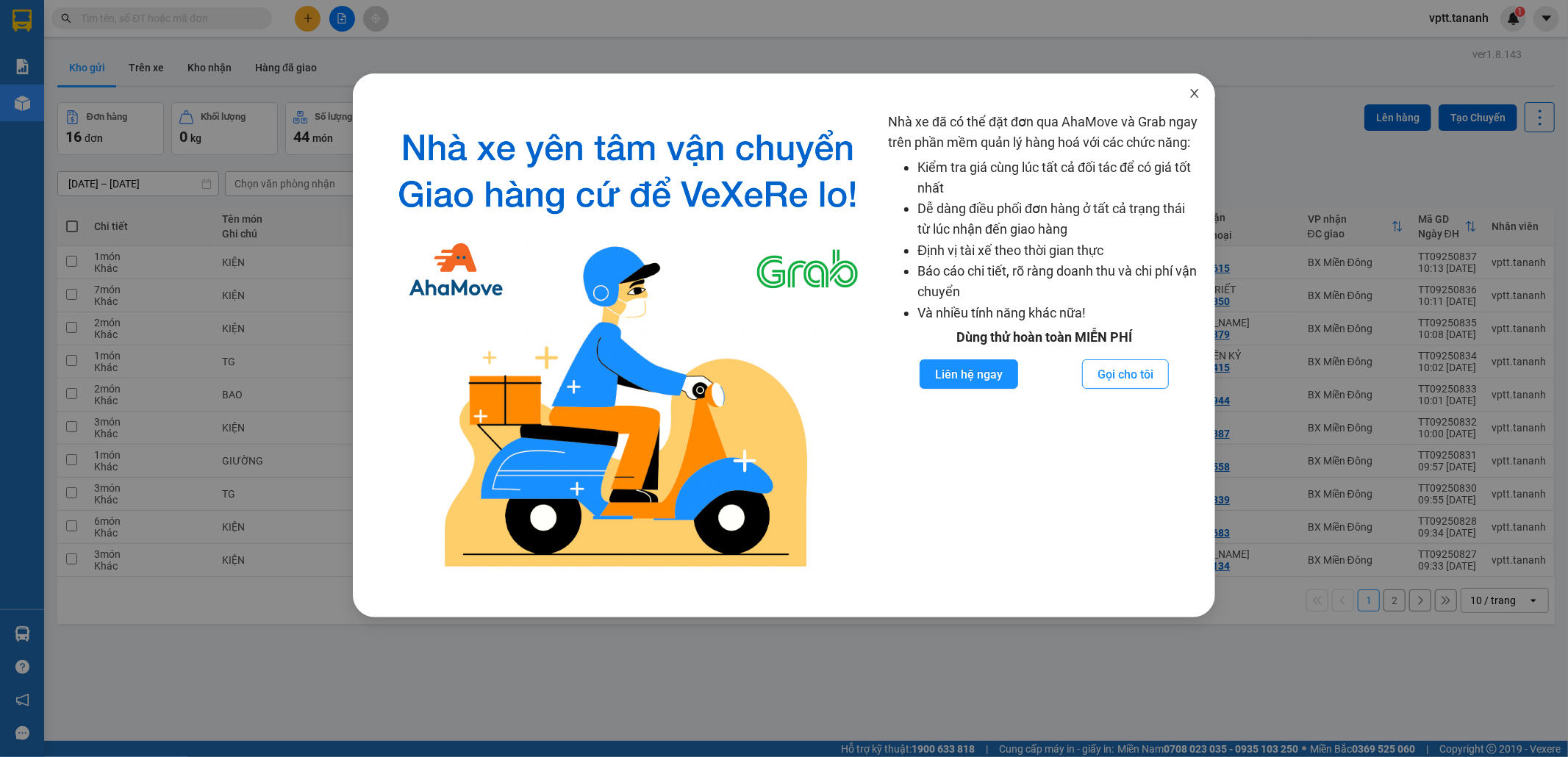
click at [1196, 91] on icon "close" at bounding box center [1195, 94] width 12 height 12
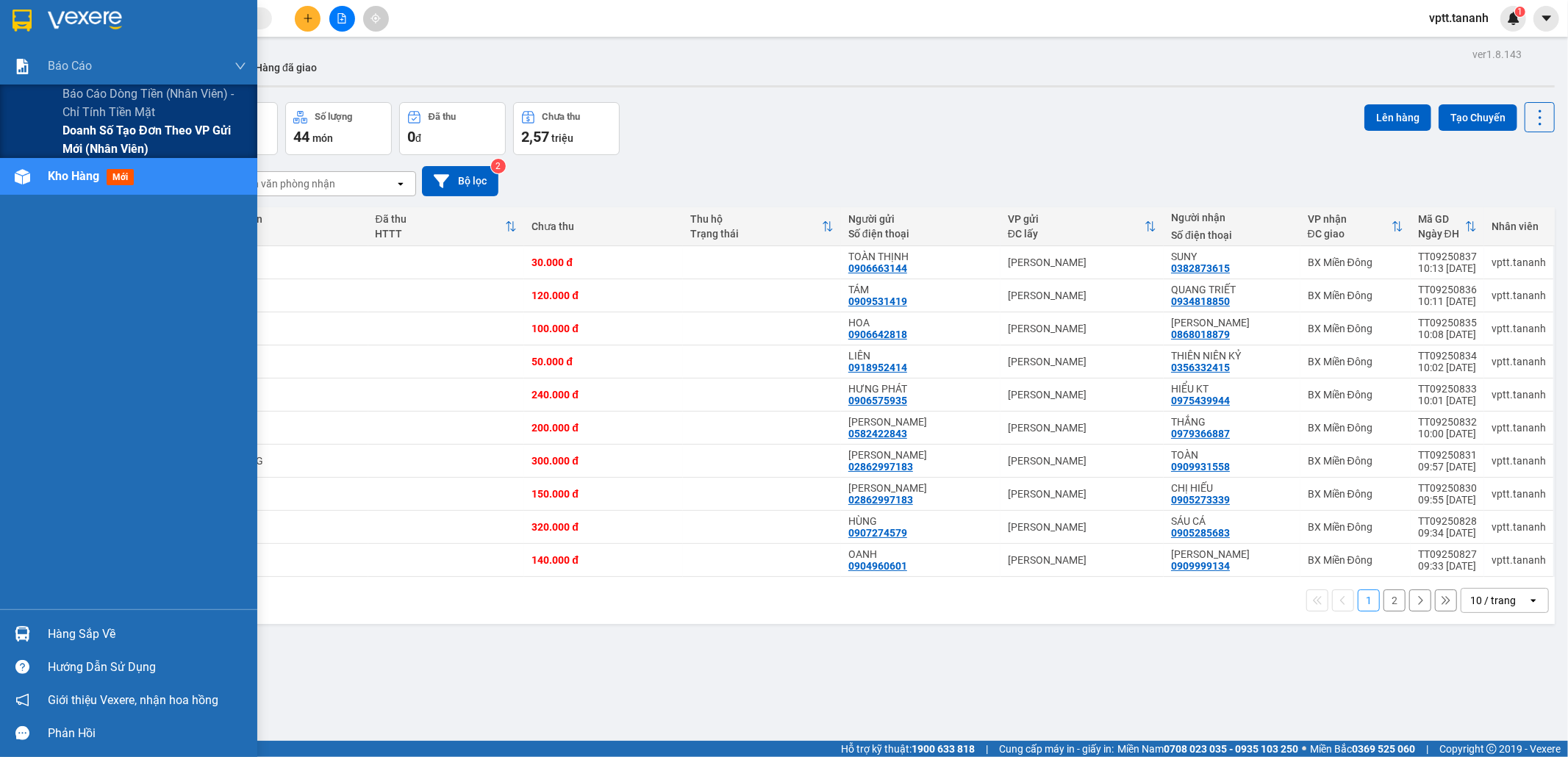
click at [66, 143] on span "Doanh số tạo đơn theo VP gửi mới (nhân viên)" at bounding box center [154, 140] width 184 height 37
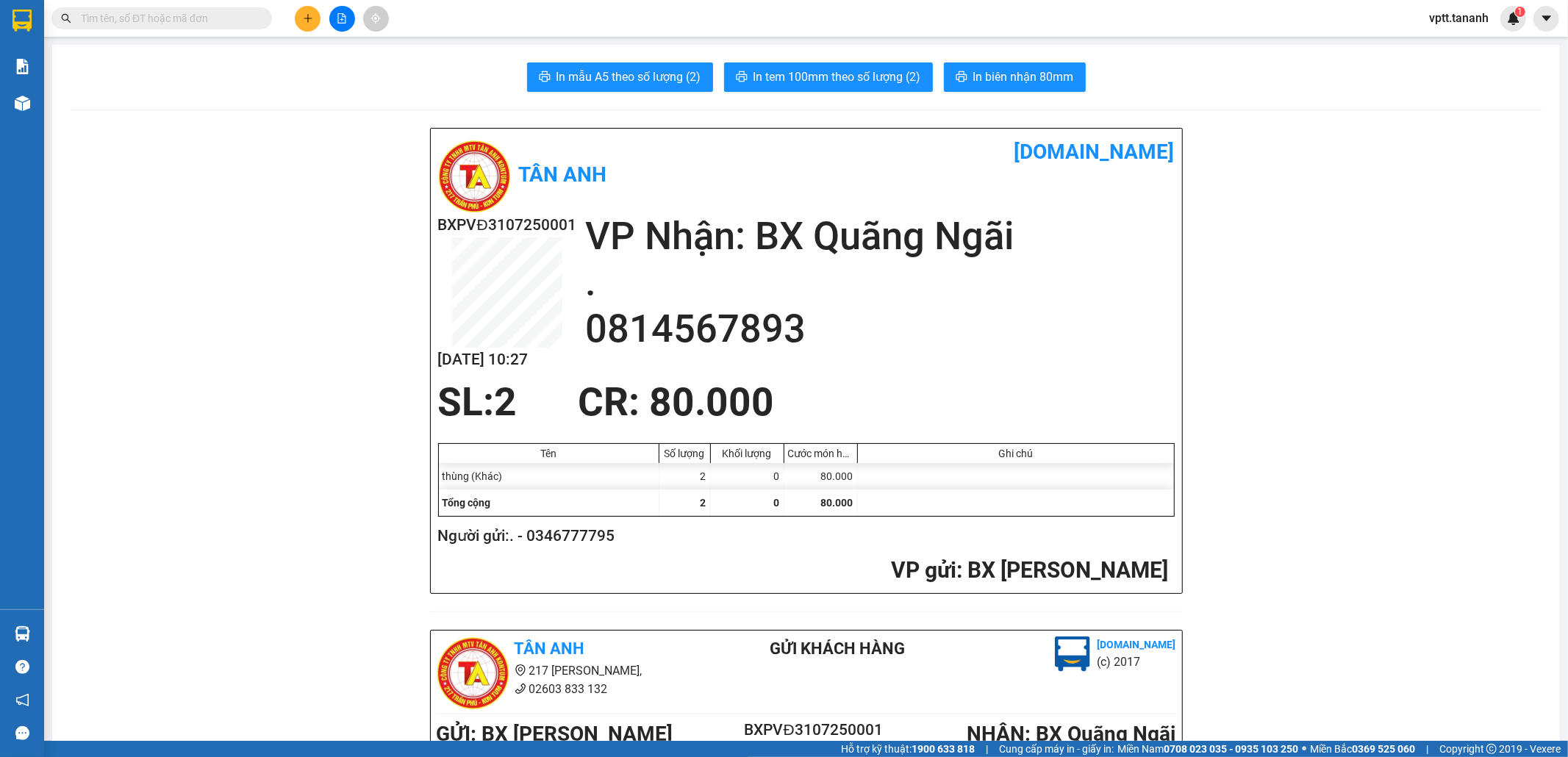
click at [240, 19] on input "text" at bounding box center [167, 18] width 173 height 16
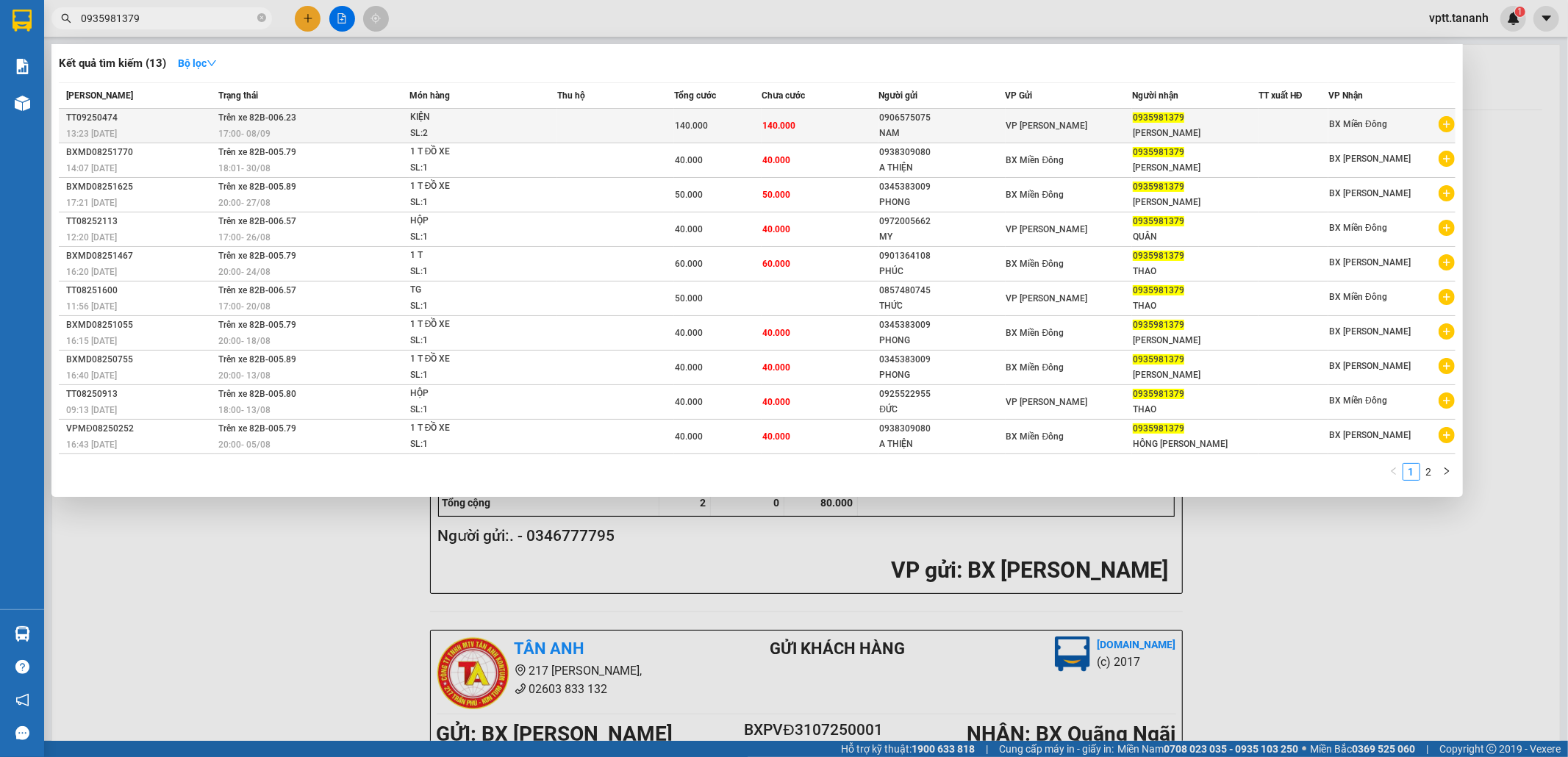
type input "0935981379"
click at [493, 121] on div "KIỆN" at bounding box center [465, 118] width 111 height 16
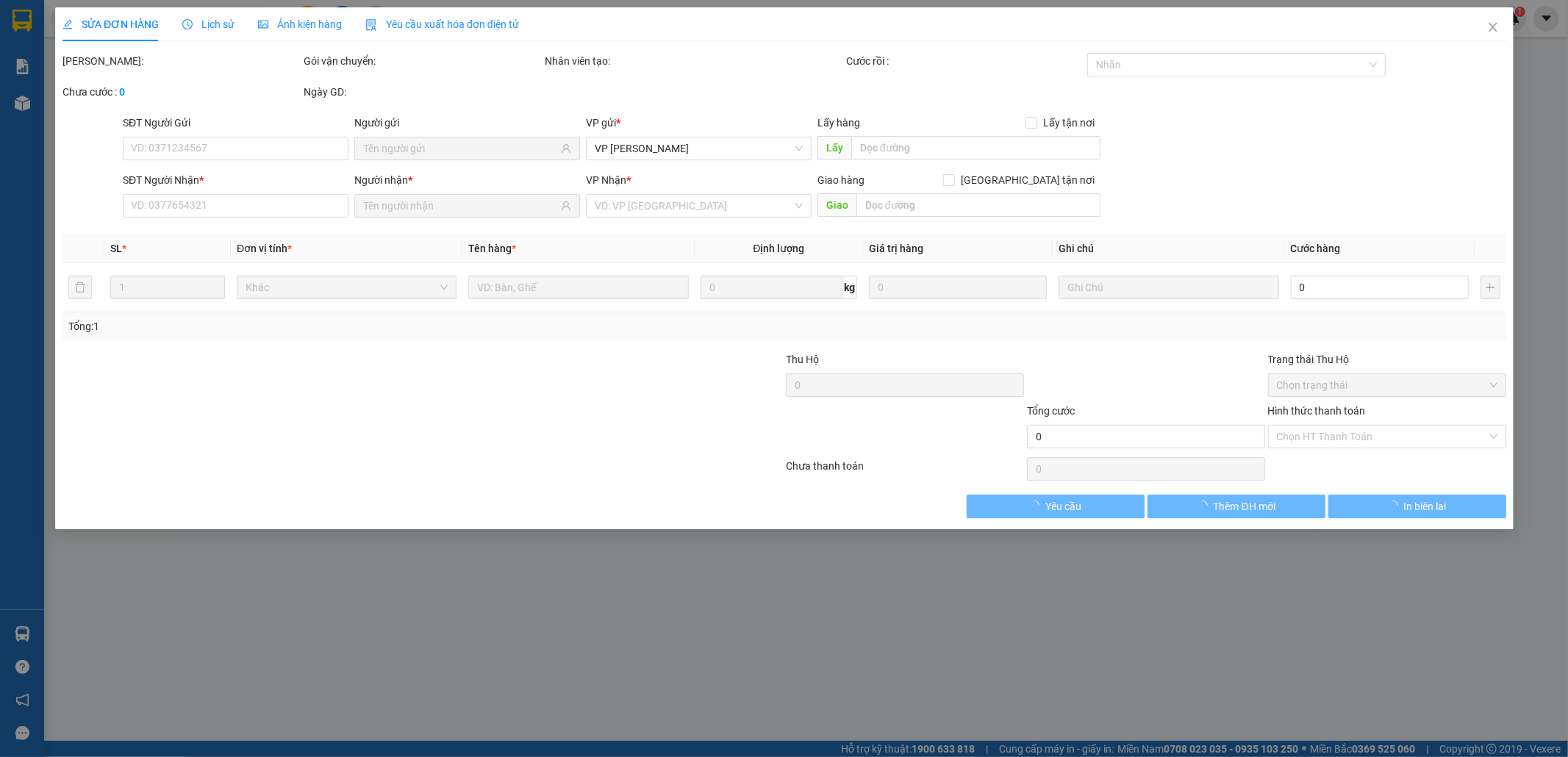
type input "0906575075"
type input "0935981379"
type input "140.000"
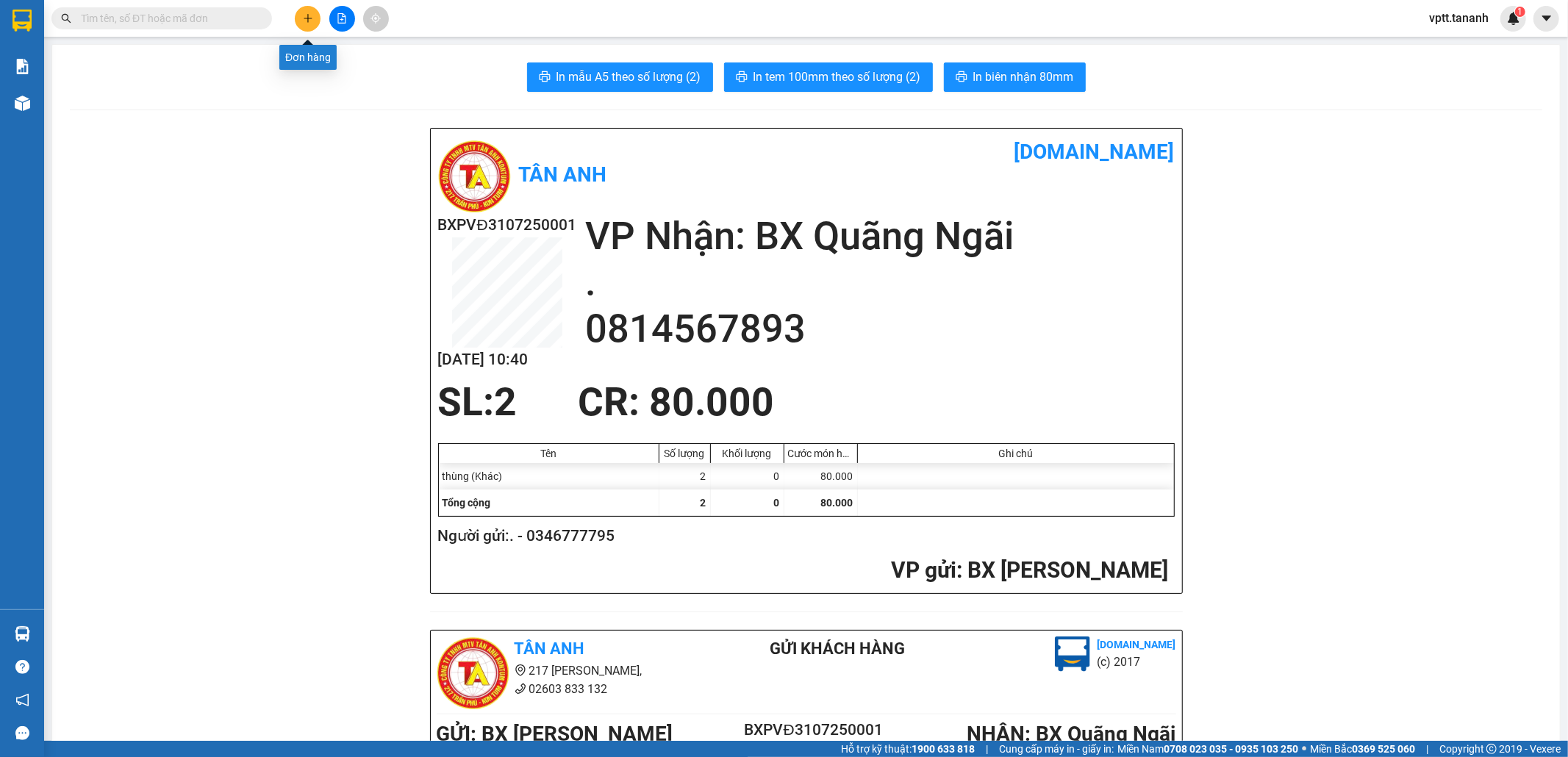
click at [307, 24] on button at bounding box center [307, 18] width 26 height 26
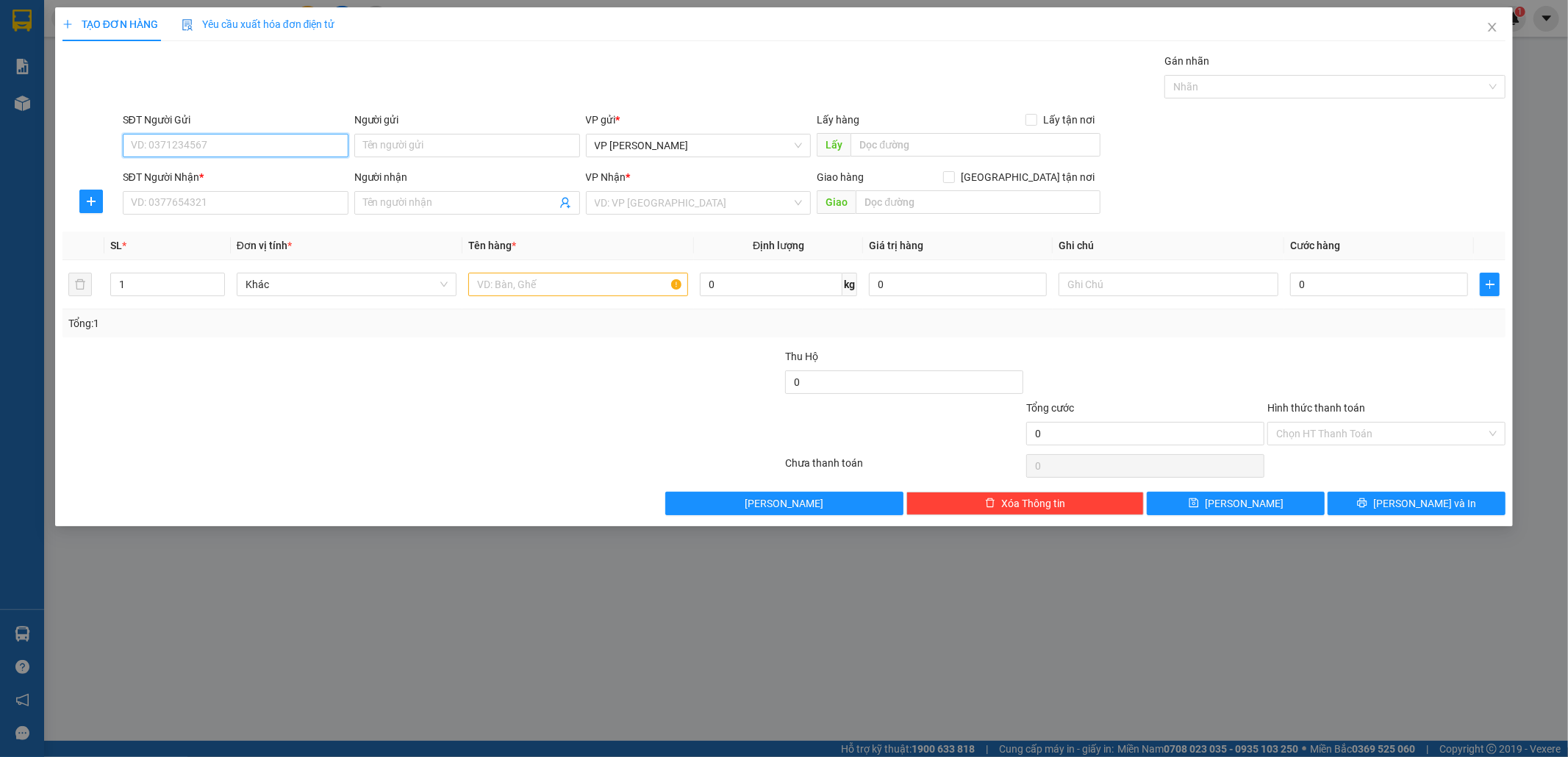
click at [335, 154] on input "SĐT Người Gửi" at bounding box center [236, 146] width 226 height 24
type input "0914059259"
drag, startPoint x: 392, startPoint y: 148, endPoint x: 368, endPoint y: 147, distance: 24.0
click at [391, 147] on input "Người gửi" at bounding box center [467, 146] width 226 height 24
type input "A BẮC"
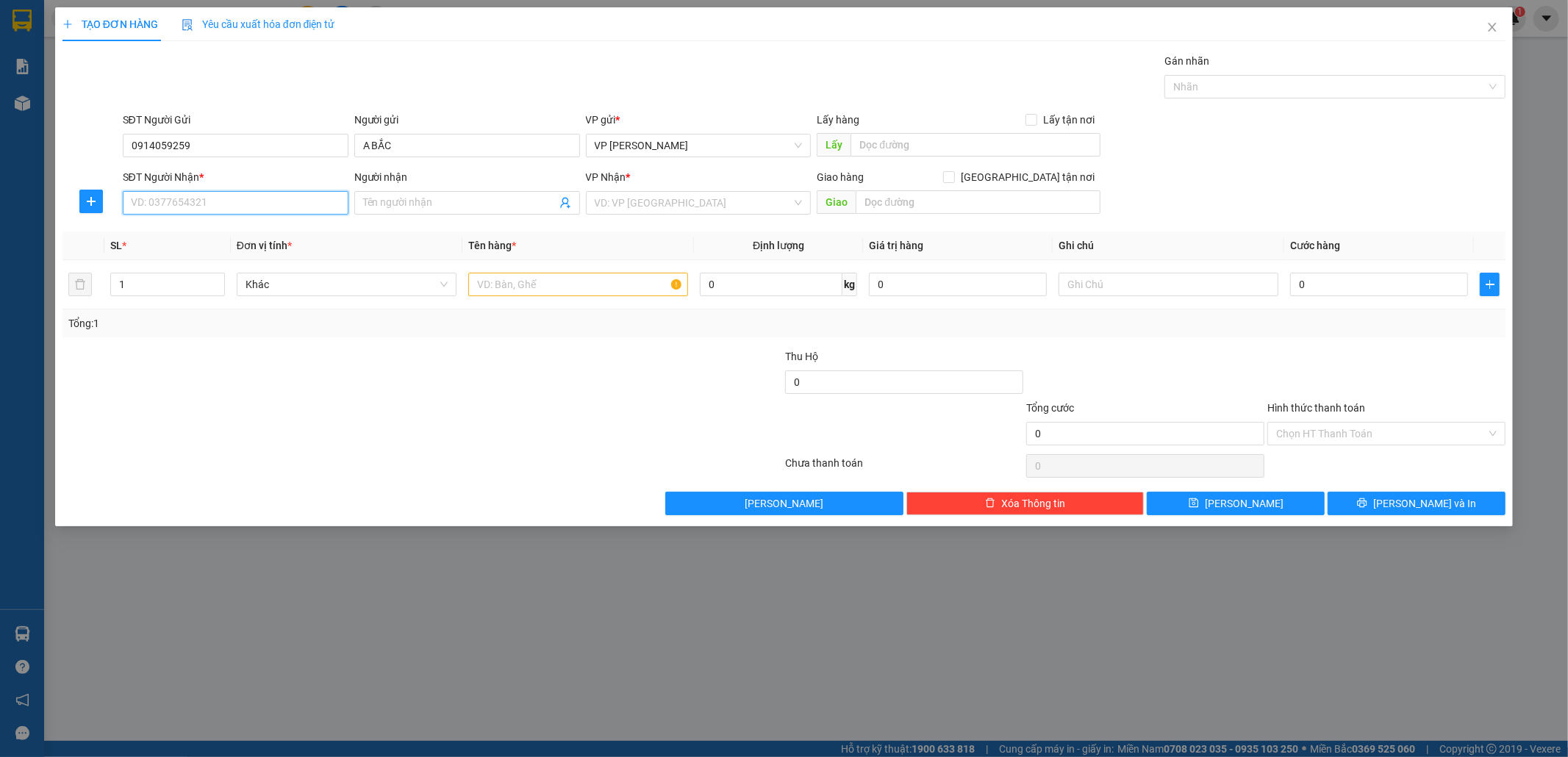
click at [293, 206] on input "SĐT Người Nhận *" at bounding box center [236, 203] width 226 height 24
type input "0869117855"
click at [1123, 285] on input "text" at bounding box center [1168, 285] width 220 height 24
type input "0905711855"
click at [939, 206] on input "text" at bounding box center [978, 202] width 245 height 24
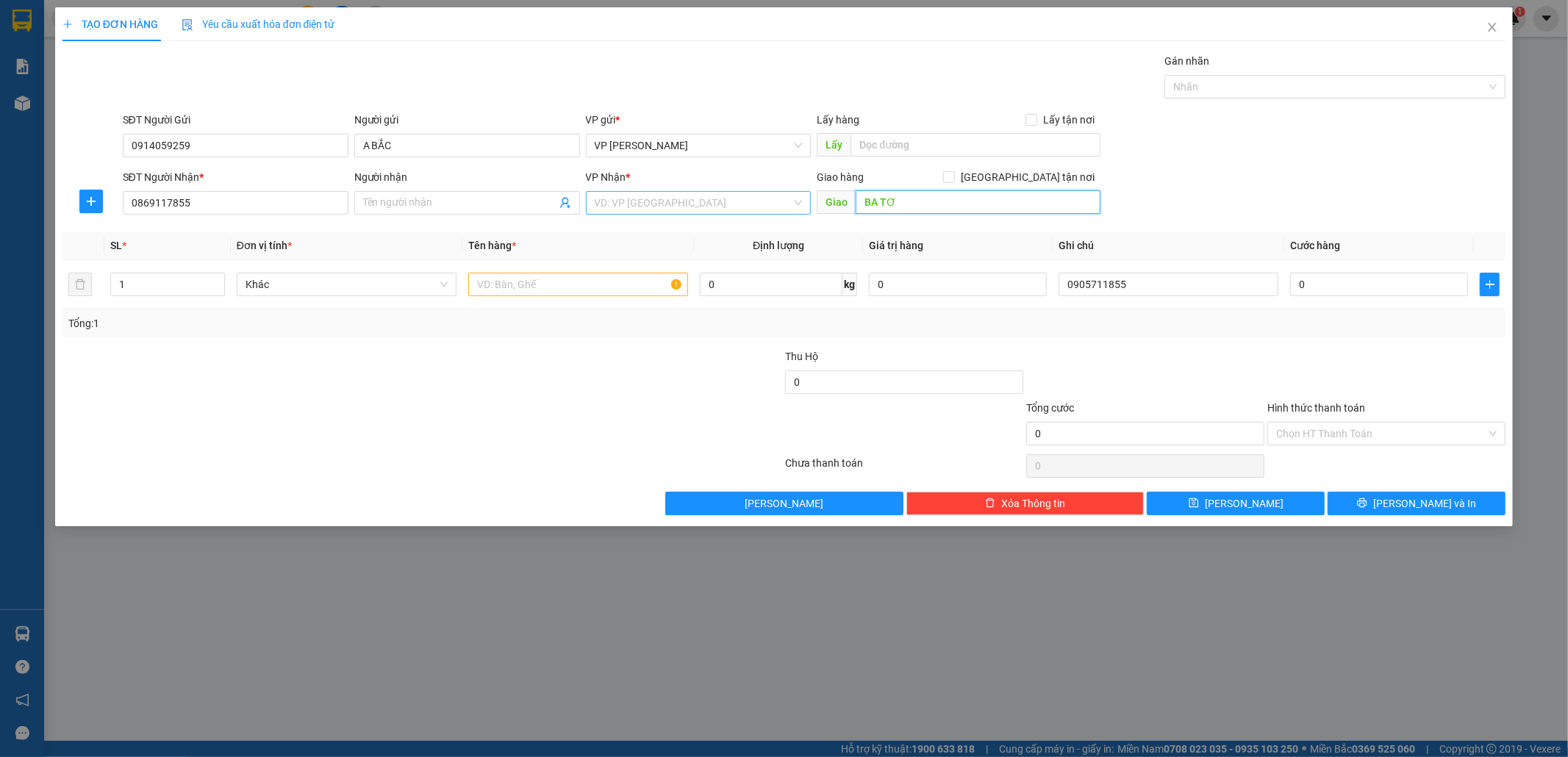
type input "BA TƠ"
click at [661, 200] on input "search" at bounding box center [694, 203] width 198 height 22
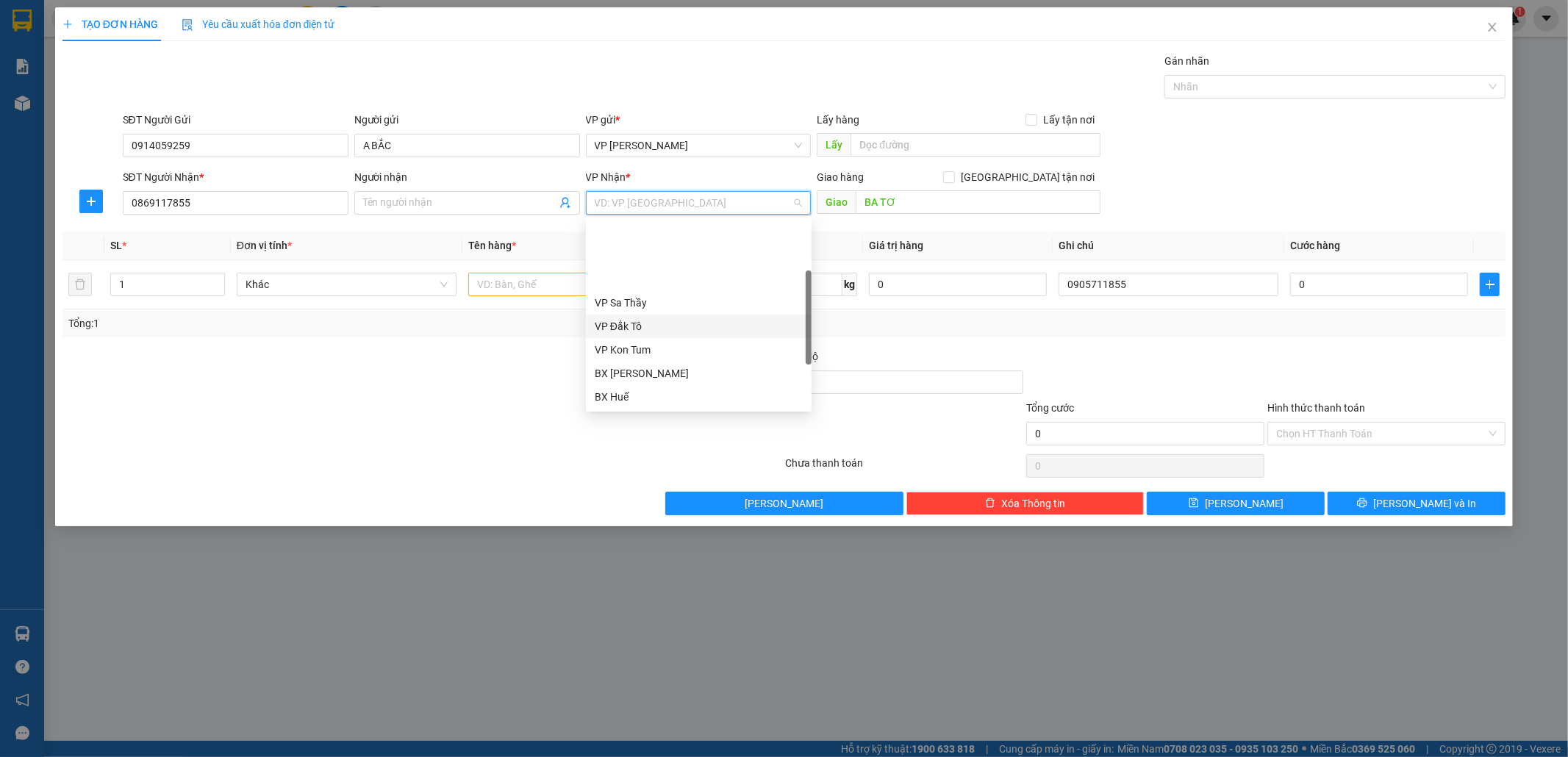
scroll to position [164, 0]
click at [636, 346] on div "BX Quãng Ngãi" at bounding box center [699, 350] width 208 height 16
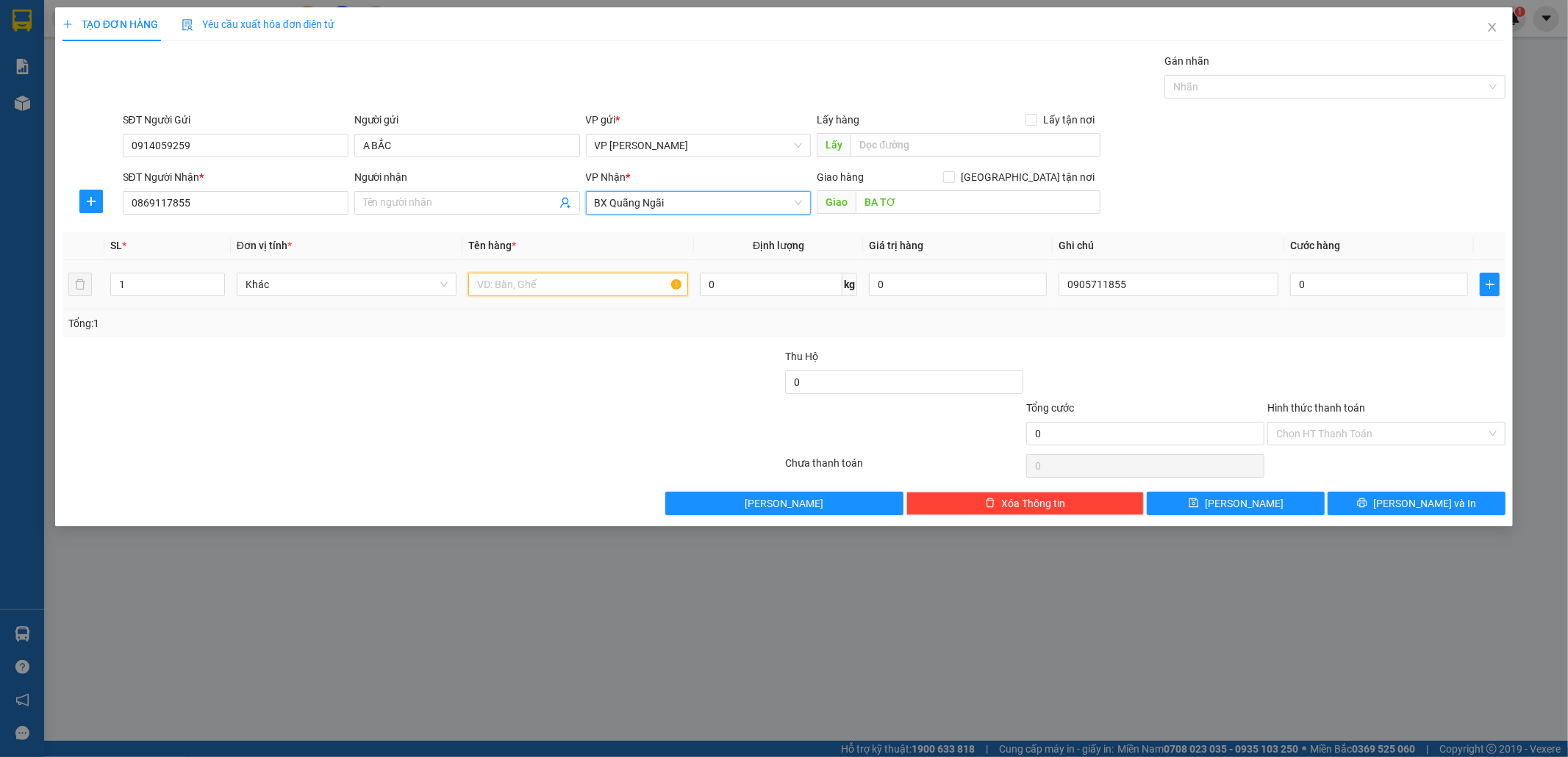
click at [496, 282] on input "text" at bounding box center [578, 285] width 220 height 24
type input "1 CUỘN CÁP"
click at [1325, 287] on input "0" at bounding box center [1379, 285] width 178 height 24
type input "5"
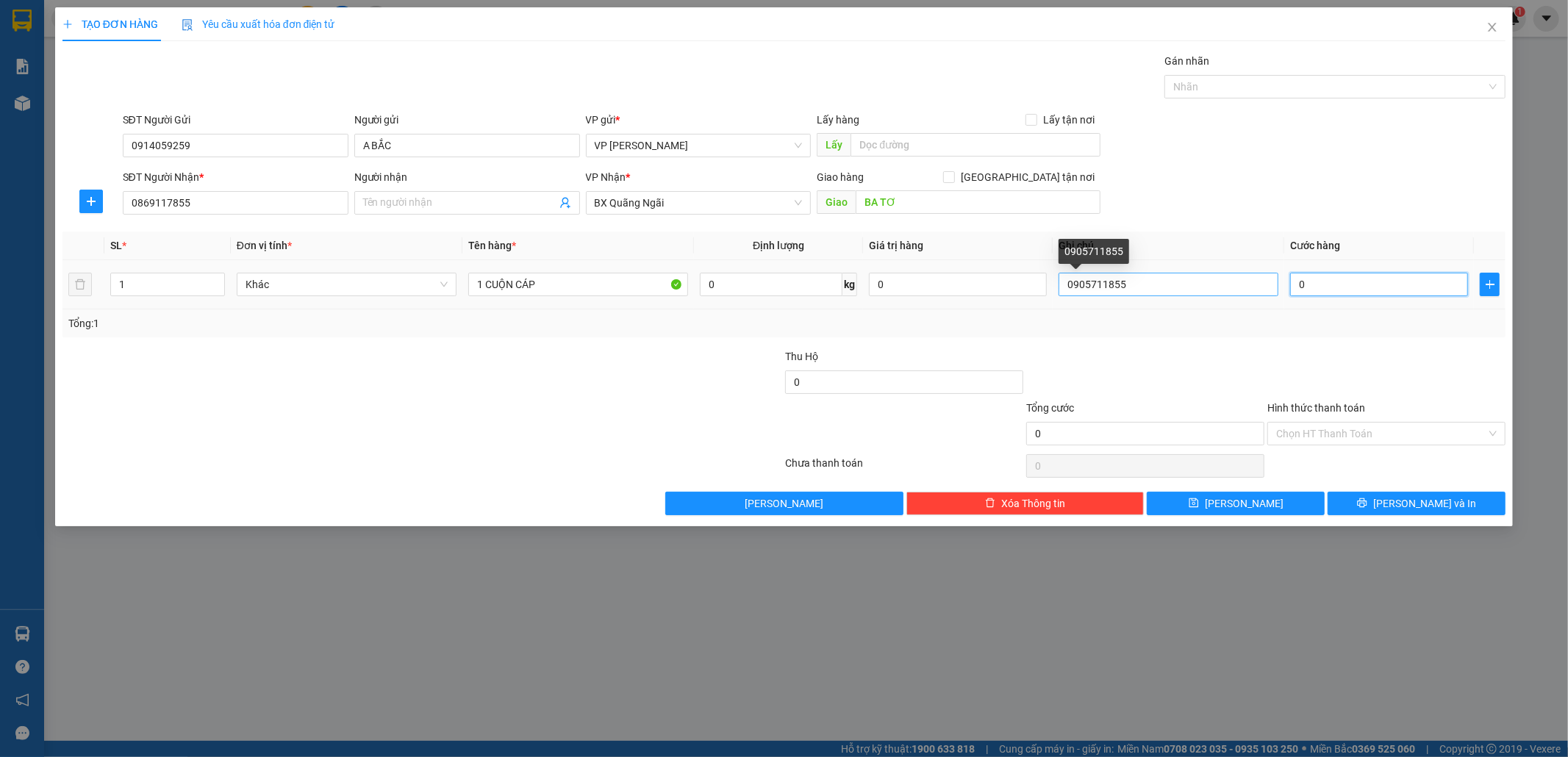
type input "5"
type input "50"
type input "500"
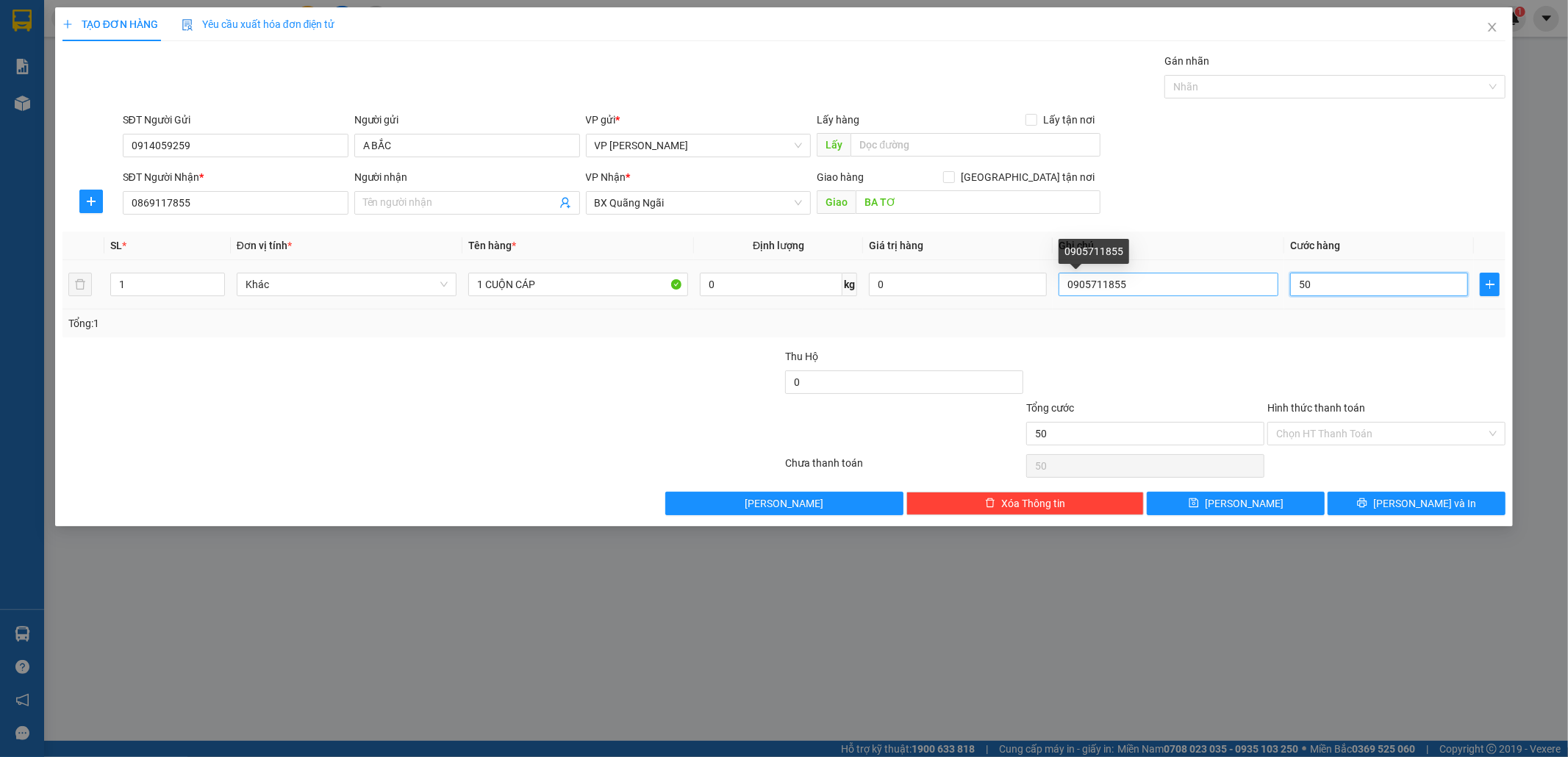
type input "500"
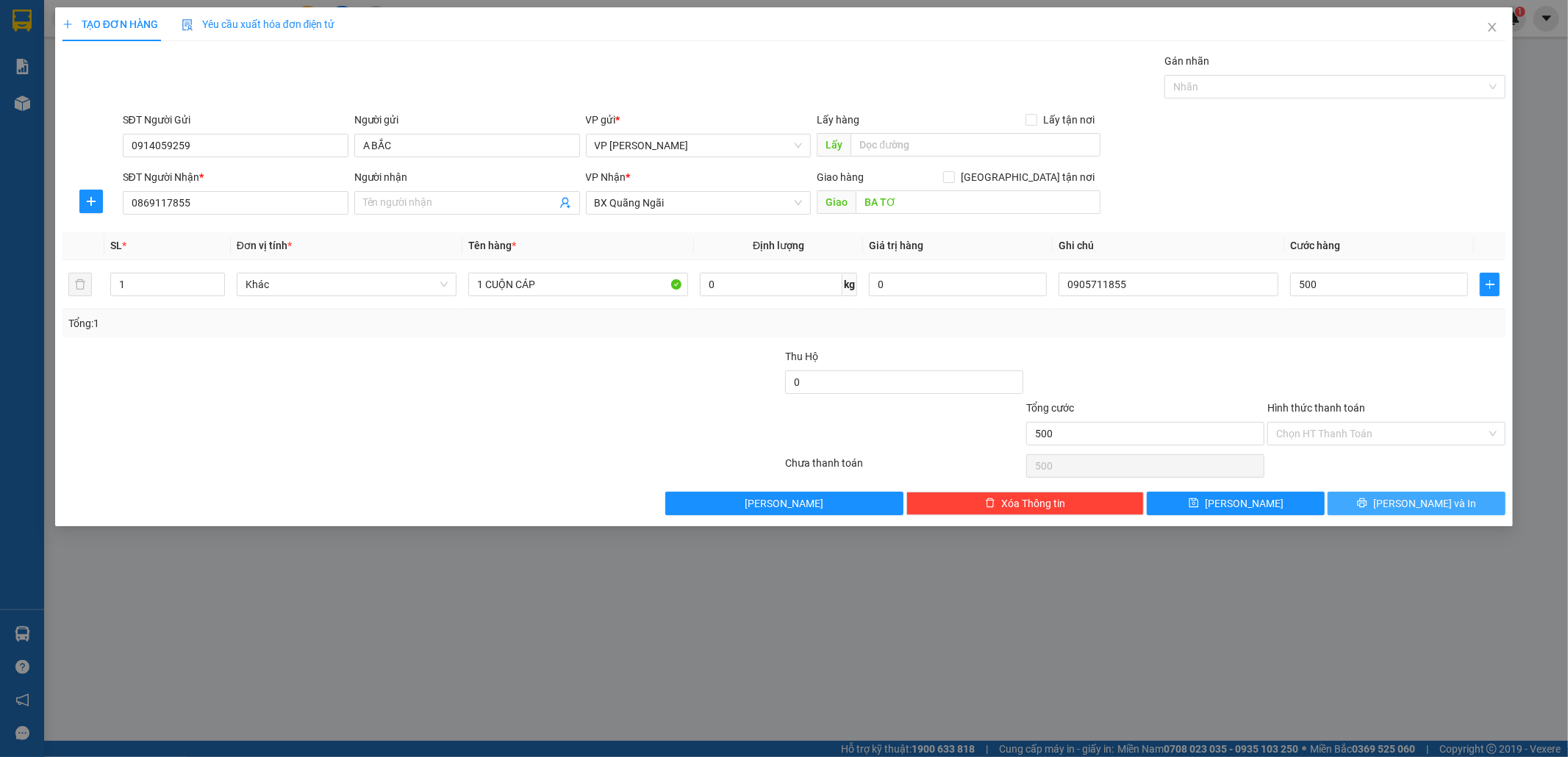
type input "500.000"
click at [1353, 500] on button "[PERSON_NAME] và In" at bounding box center [1416, 503] width 178 height 24
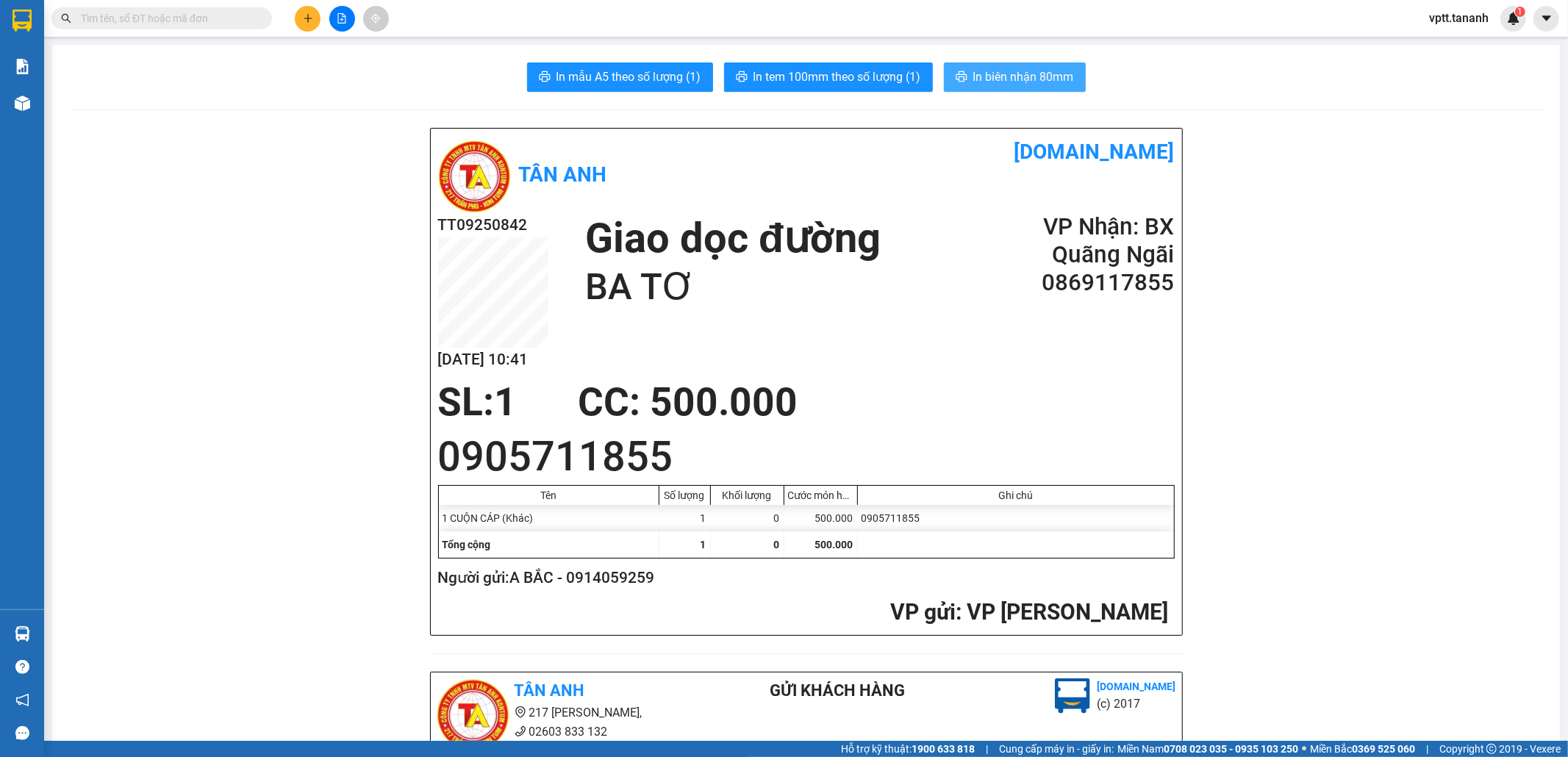
click at [1026, 69] on span "In biên nhận 80mm" at bounding box center [1023, 77] width 101 height 18
click at [875, 76] on span "In tem 100mm theo số lượng (1)" at bounding box center [837, 77] width 167 height 18
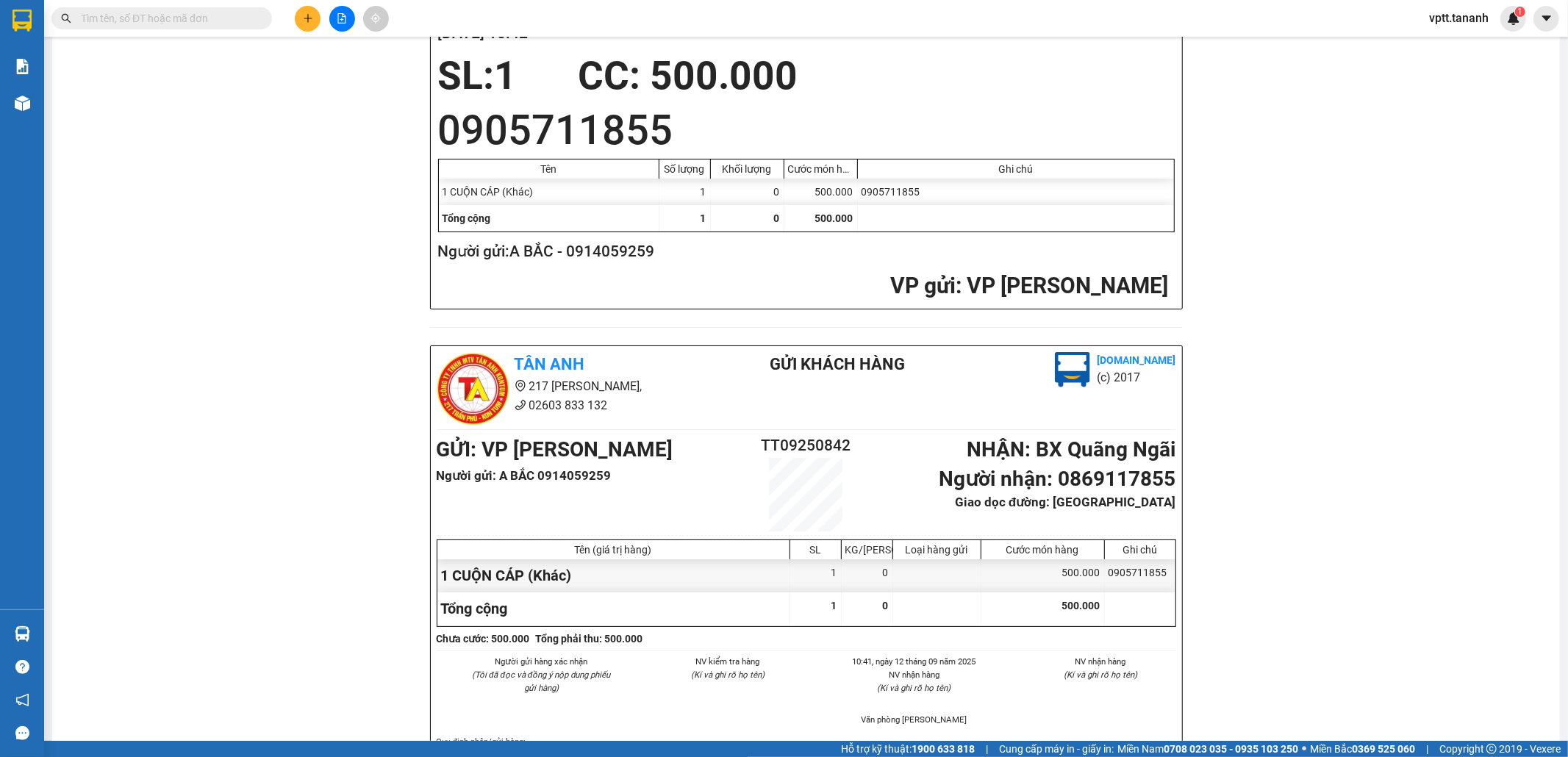
scroll to position [82, 0]
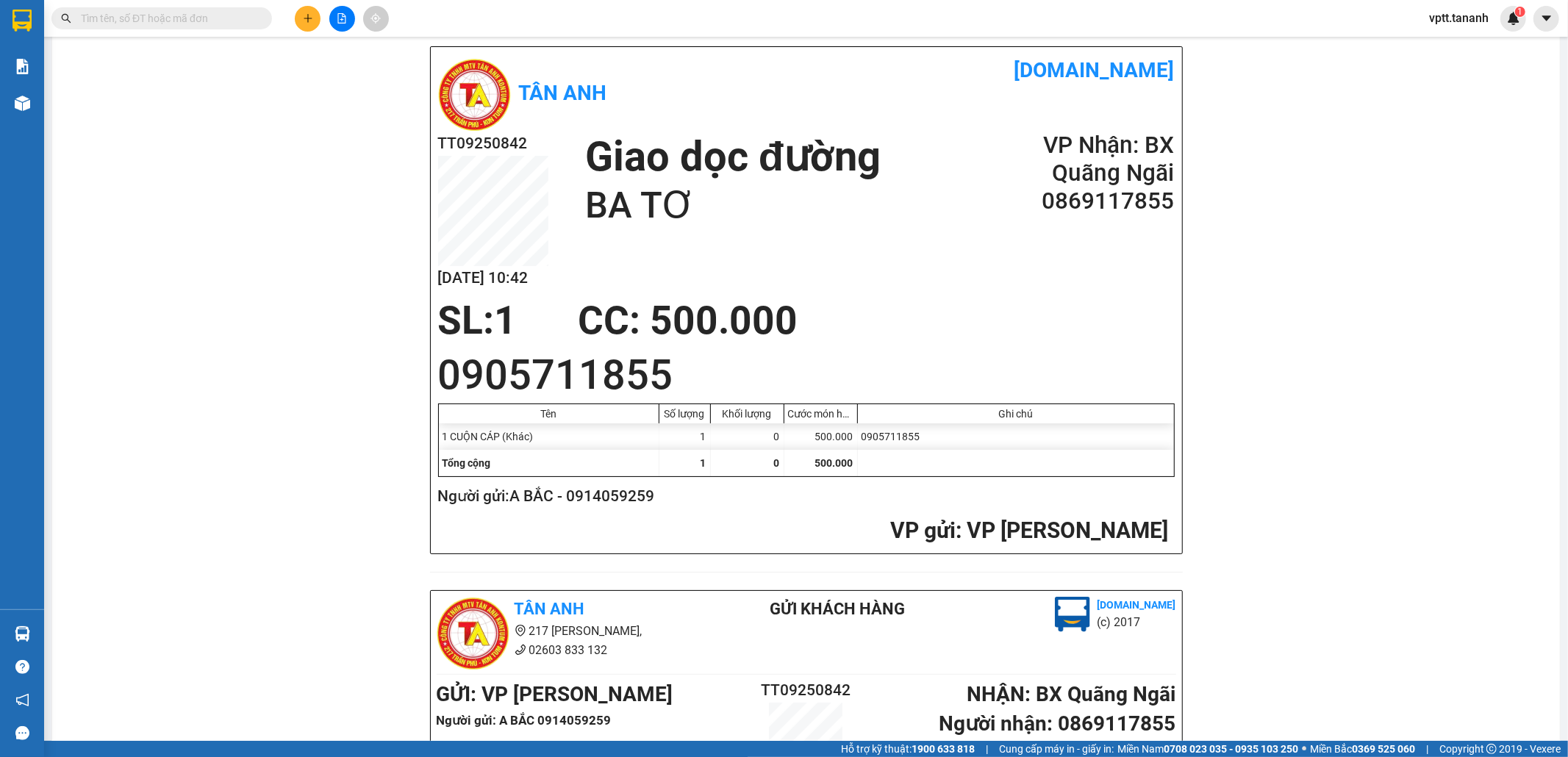
click at [229, 21] on input "text" at bounding box center [167, 18] width 173 height 16
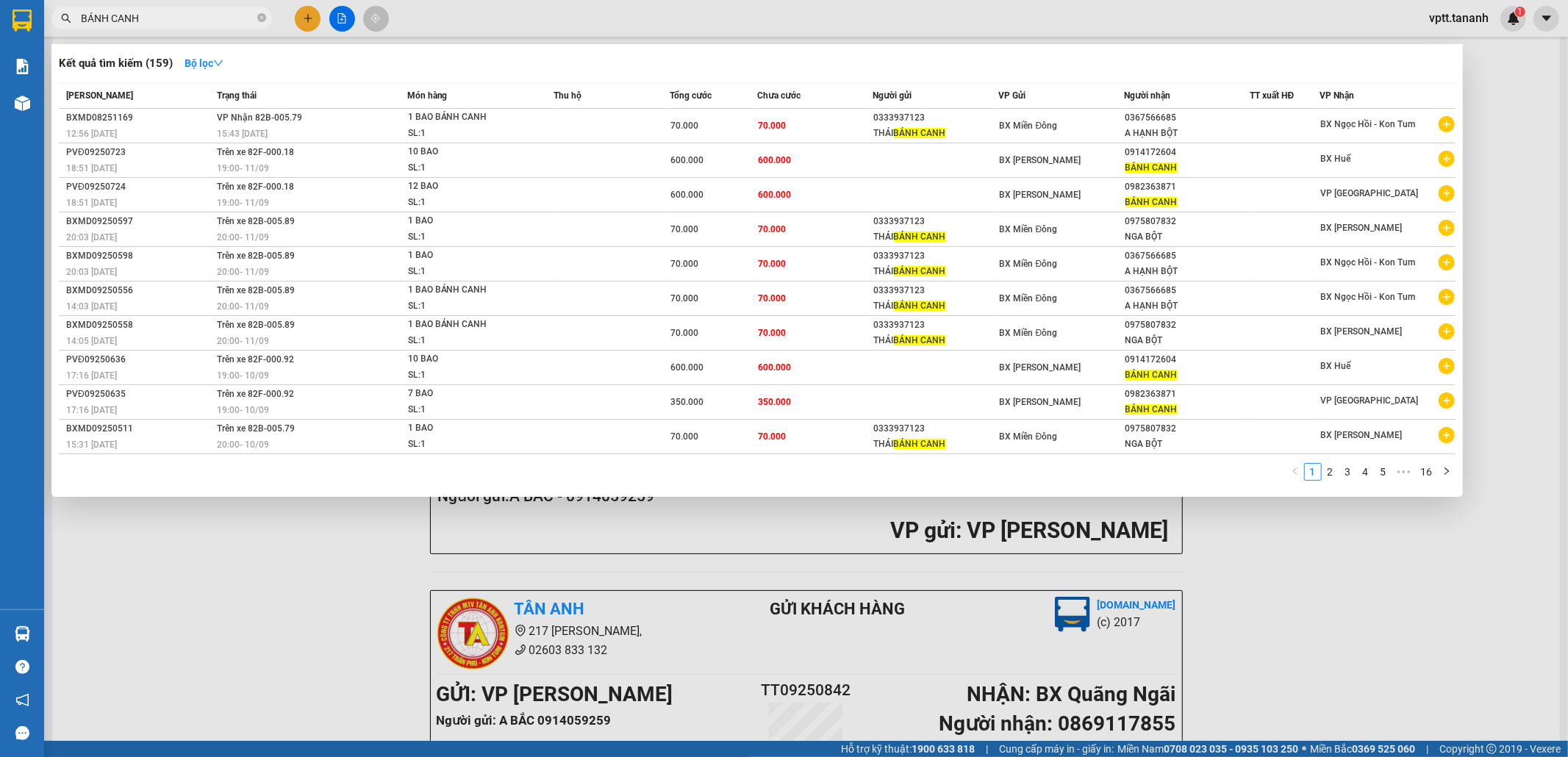
type input "BÁNH CANH"
click at [1564, 349] on div at bounding box center [784, 378] width 1568 height 757
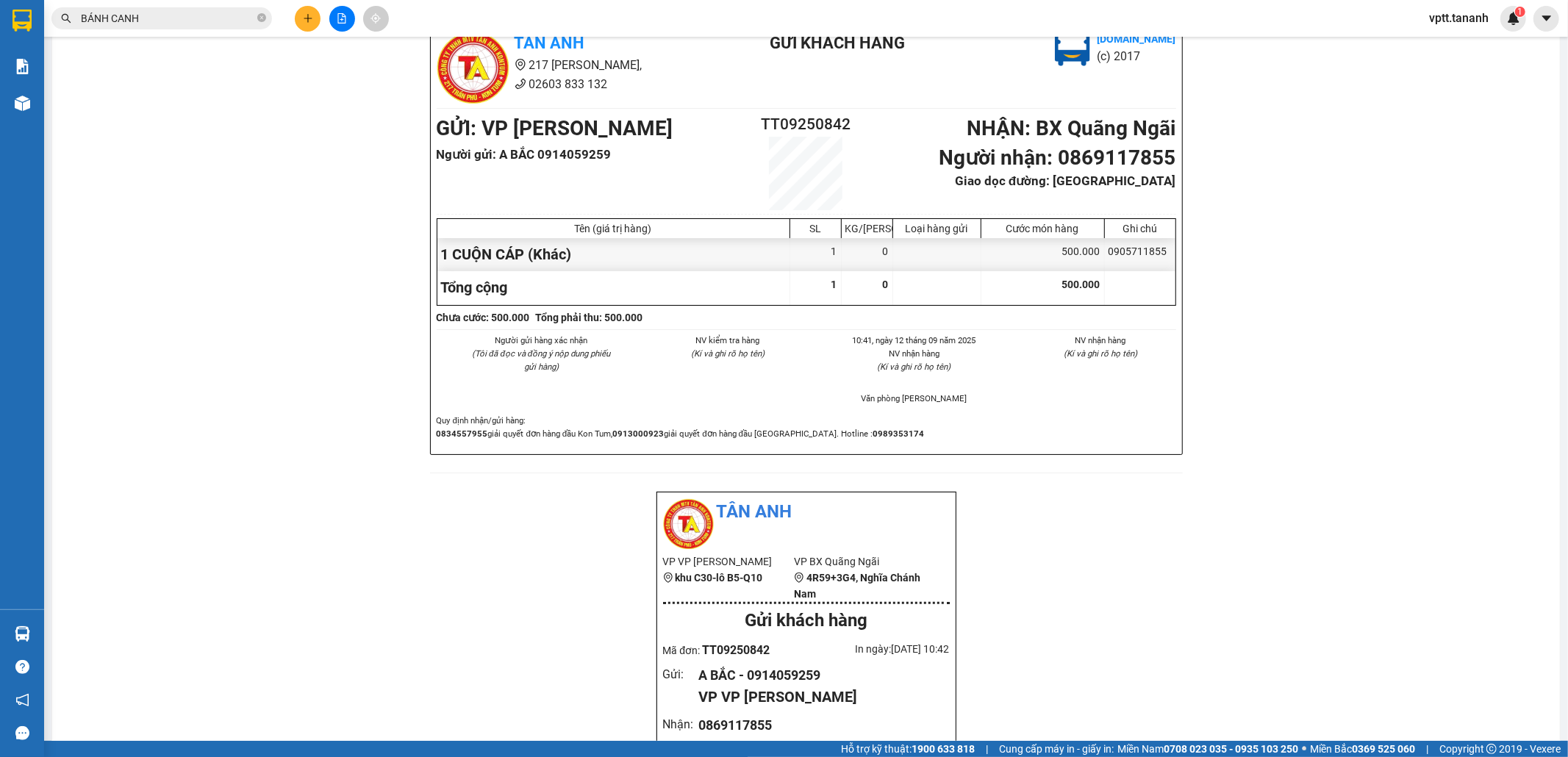
scroll to position [1295, 0]
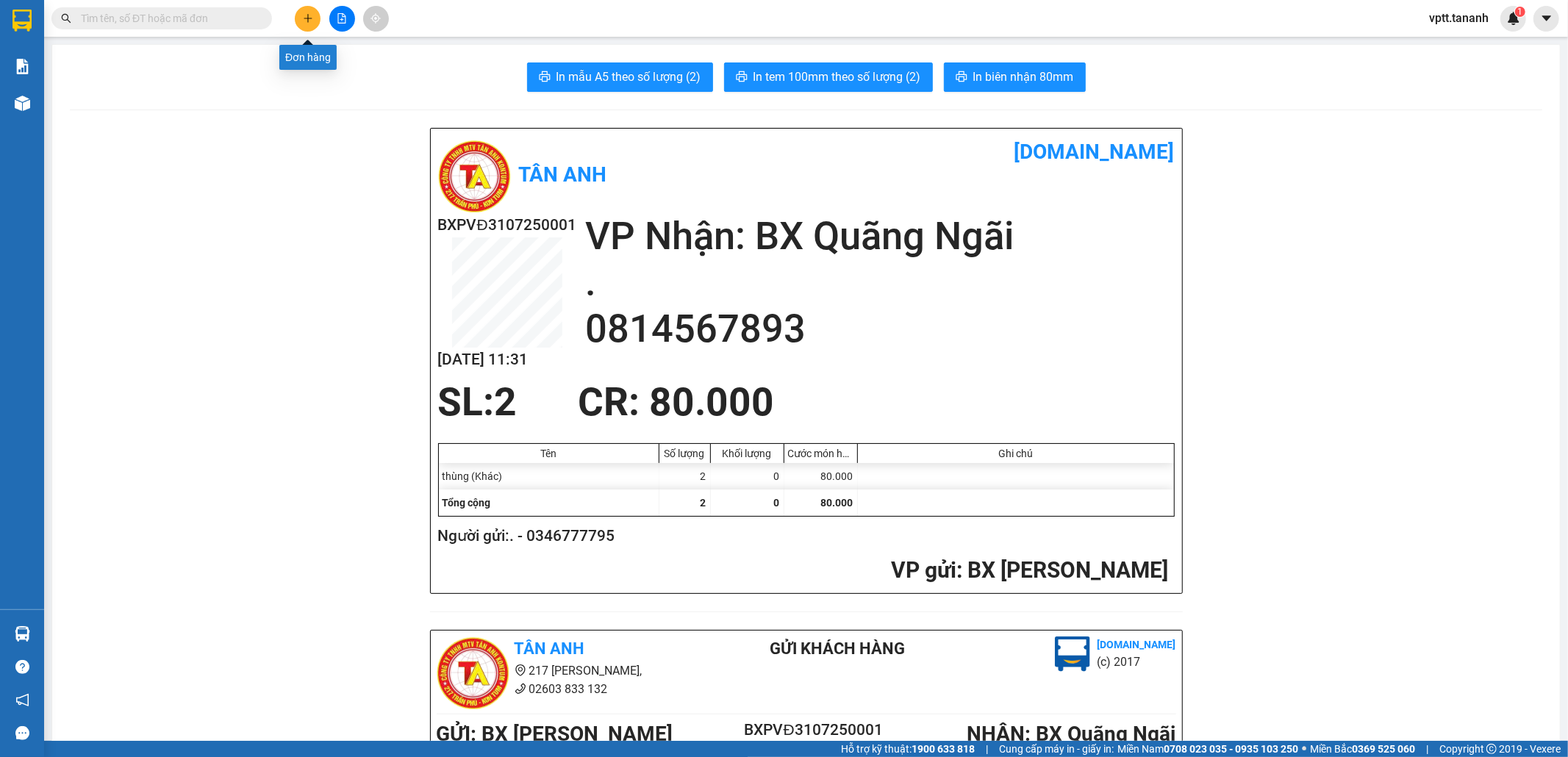
click at [306, 18] on icon "plus" at bounding box center [307, 18] width 8 height 1
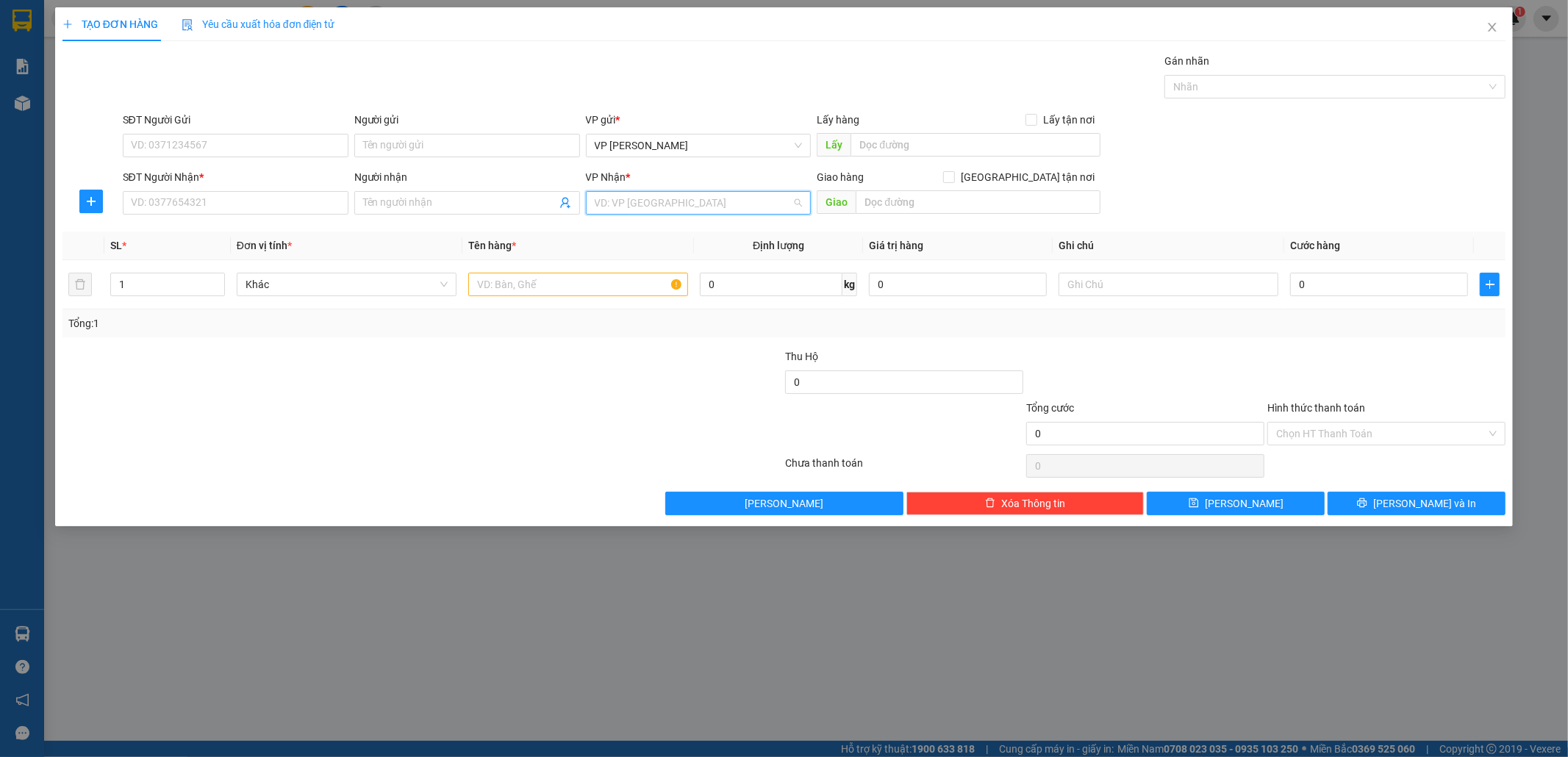
drag, startPoint x: 679, startPoint y: 202, endPoint x: 679, endPoint y: 211, distance: 9.0
click at [679, 202] on input "search" at bounding box center [694, 203] width 198 height 22
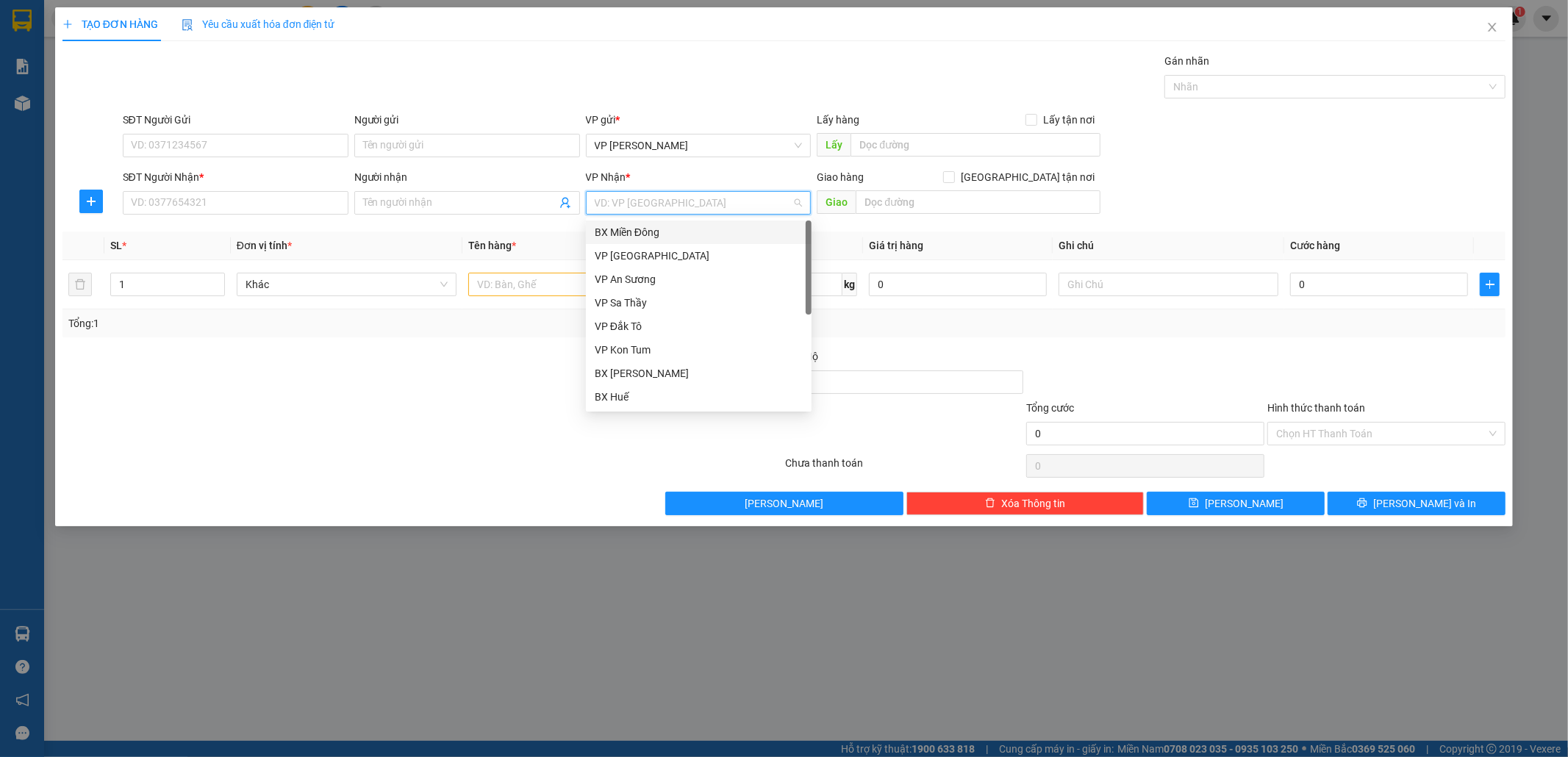
click at [682, 232] on div "BX Miền Đông" at bounding box center [699, 232] width 208 height 16
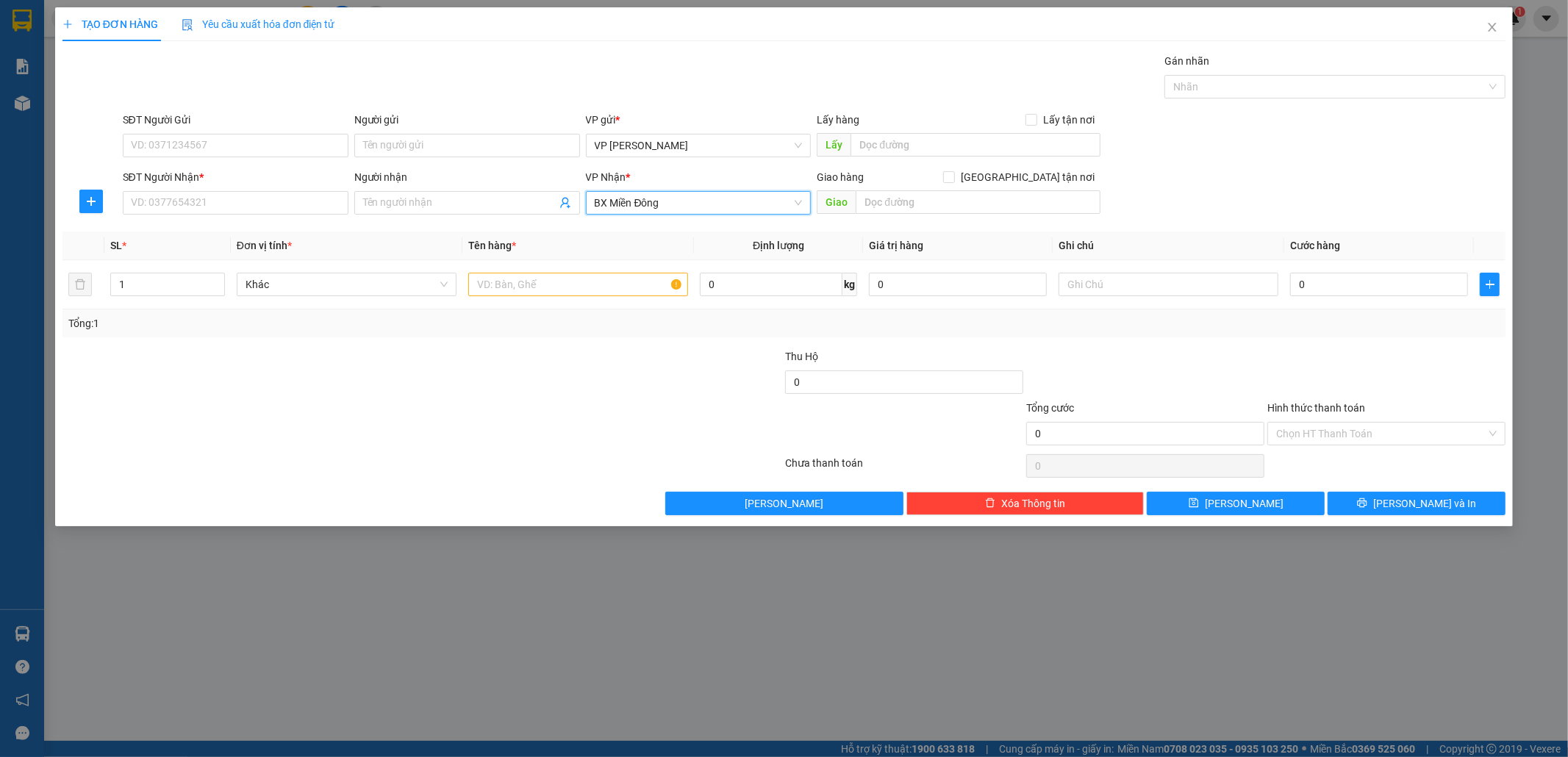
click at [688, 200] on span "BX Miền Đông" at bounding box center [699, 203] width 208 height 22
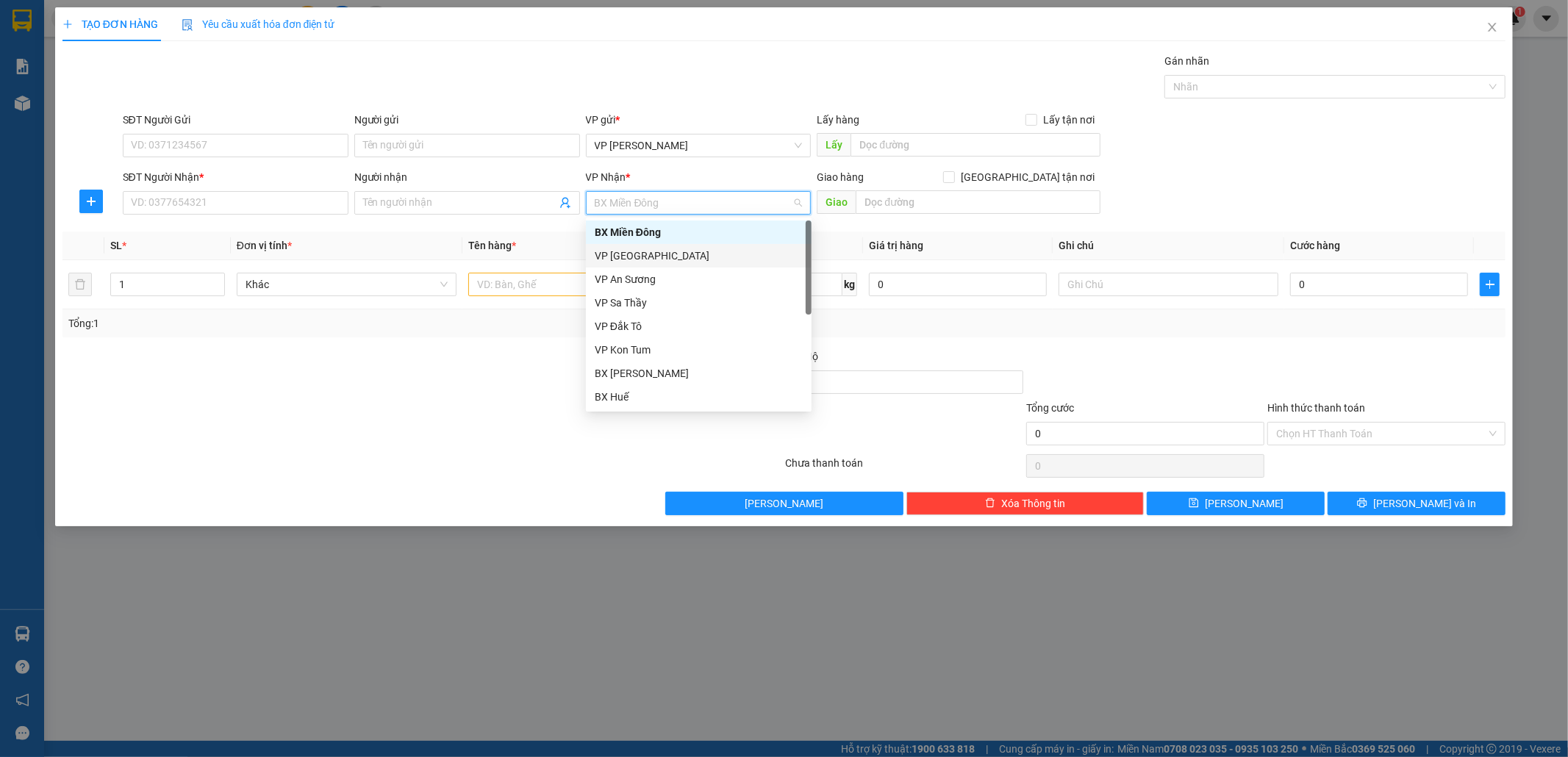
click at [680, 254] on div "VP [GEOGRAPHIC_DATA]" at bounding box center [699, 256] width 208 height 16
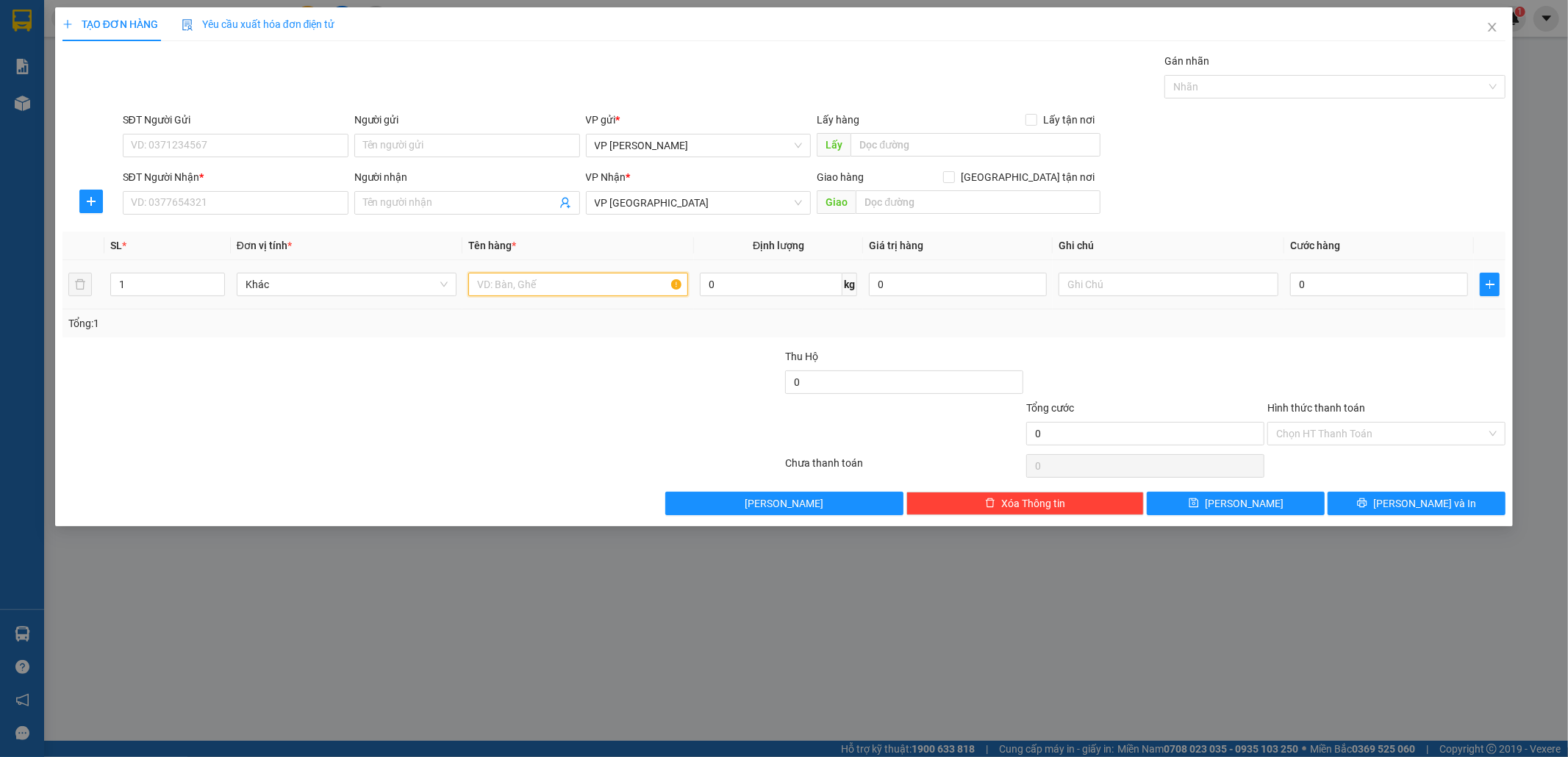
click at [610, 277] on input "text" at bounding box center [578, 285] width 220 height 24
type input "THÙNG"
click at [230, 208] on input "SĐT Người Nhận *" at bounding box center [236, 203] width 226 height 24
type input "0385553464"
click at [302, 138] on input "SĐT Người Gửi" at bounding box center [236, 146] width 226 height 24
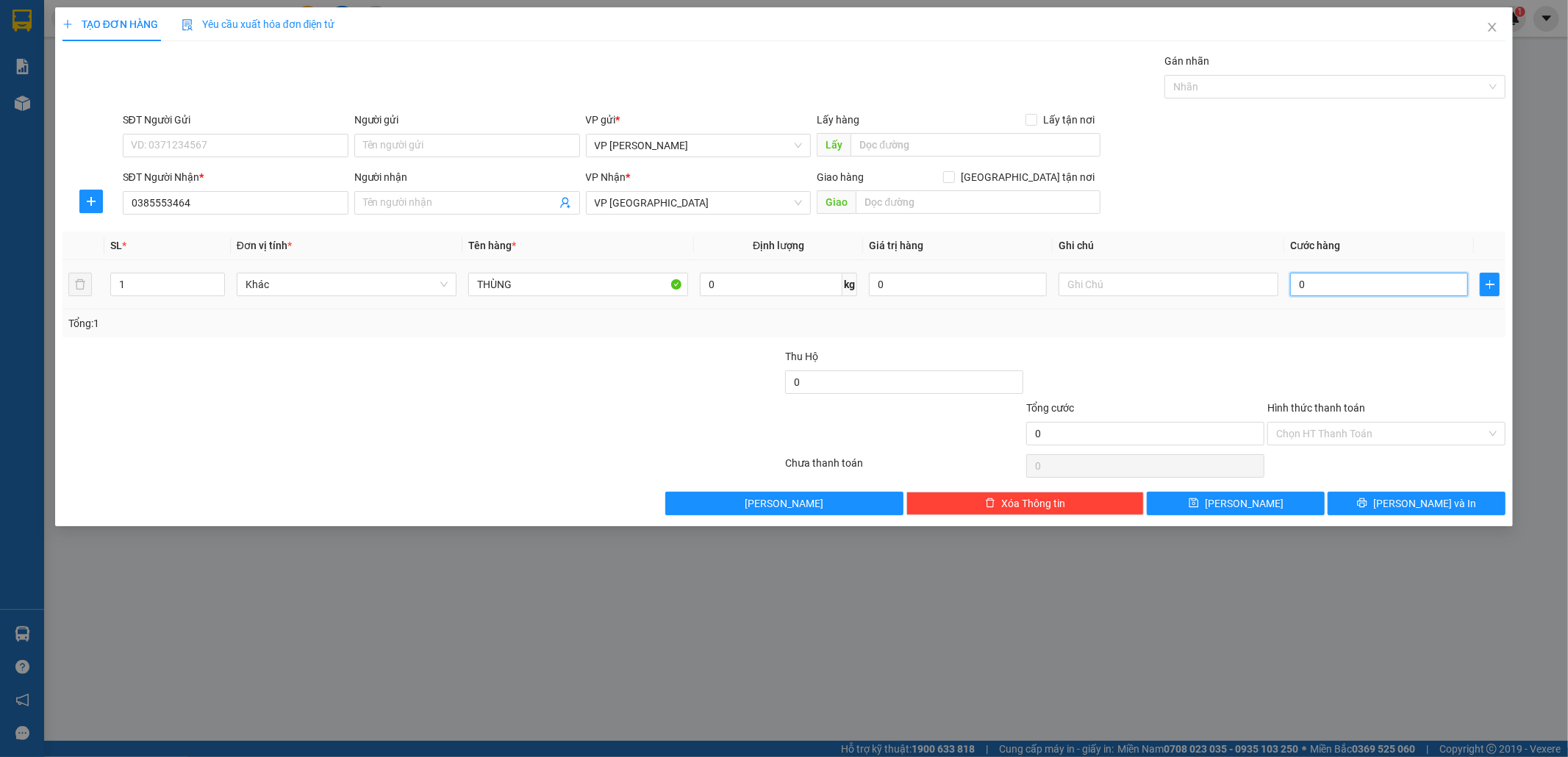
click at [1340, 279] on input "0" at bounding box center [1379, 285] width 178 height 24
type input "5"
type input "50"
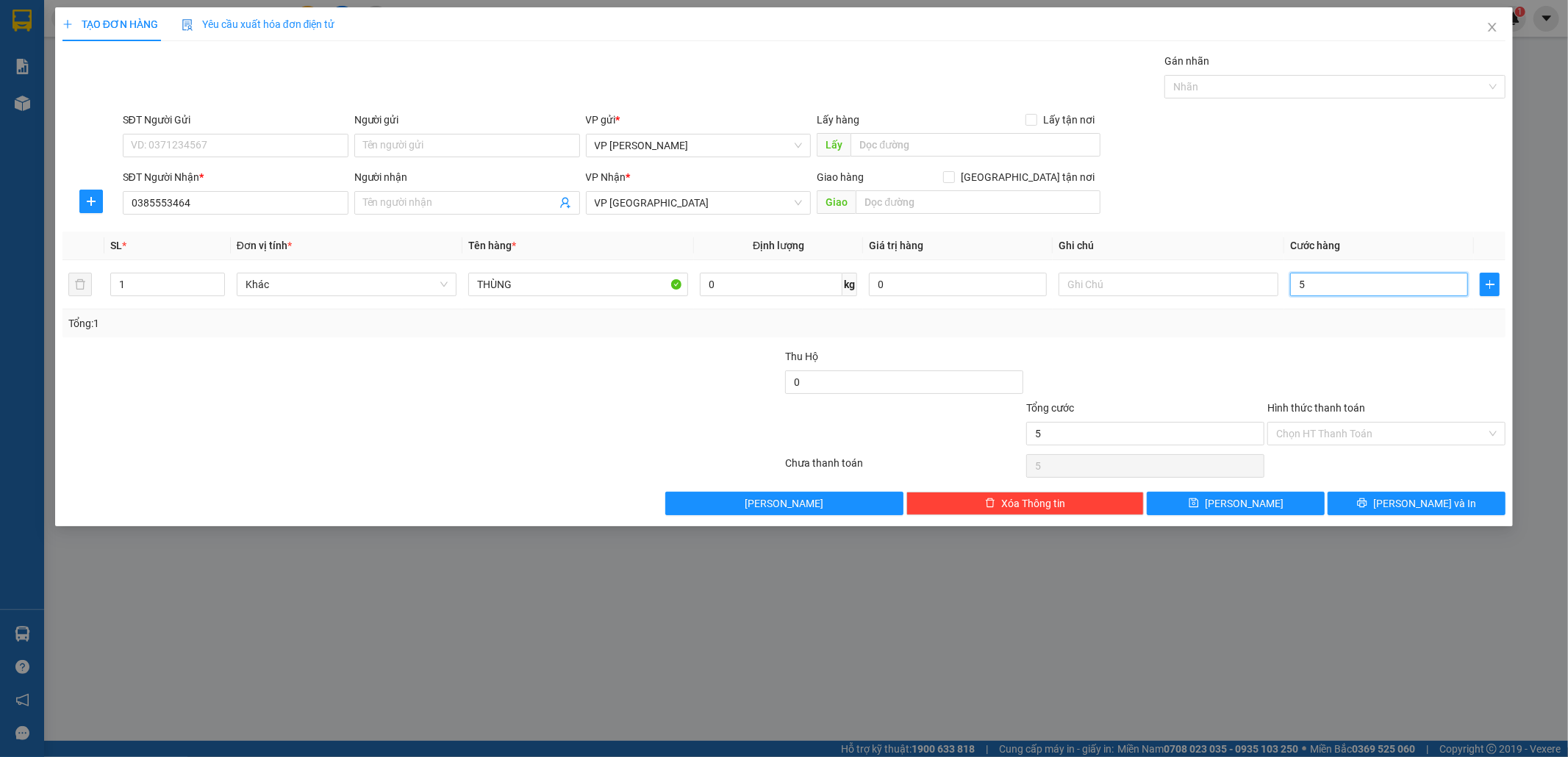
type input "50"
type input "50.000"
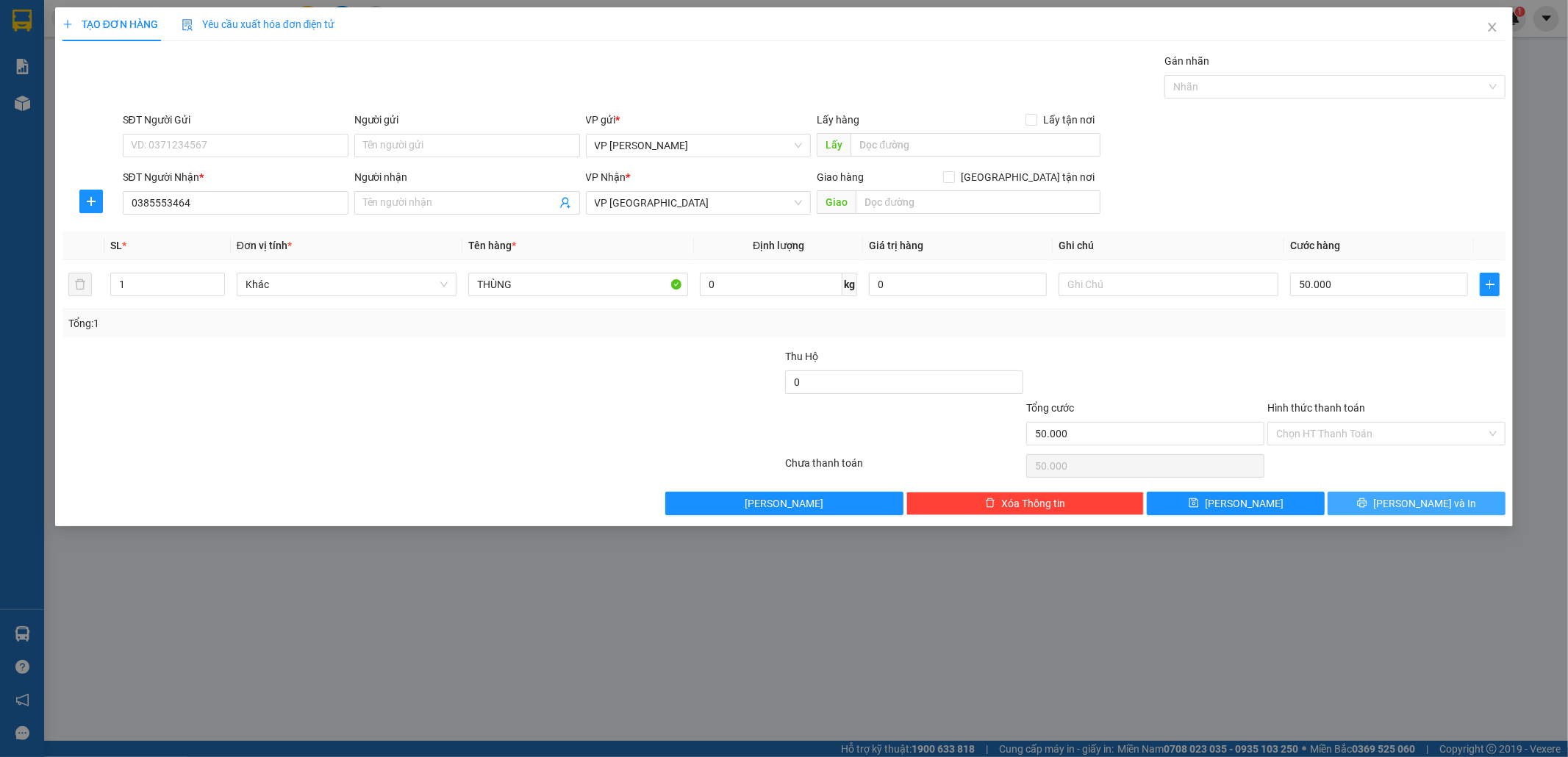
click at [1360, 502] on button "[PERSON_NAME] và In" at bounding box center [1416, 503] width 178 height 24
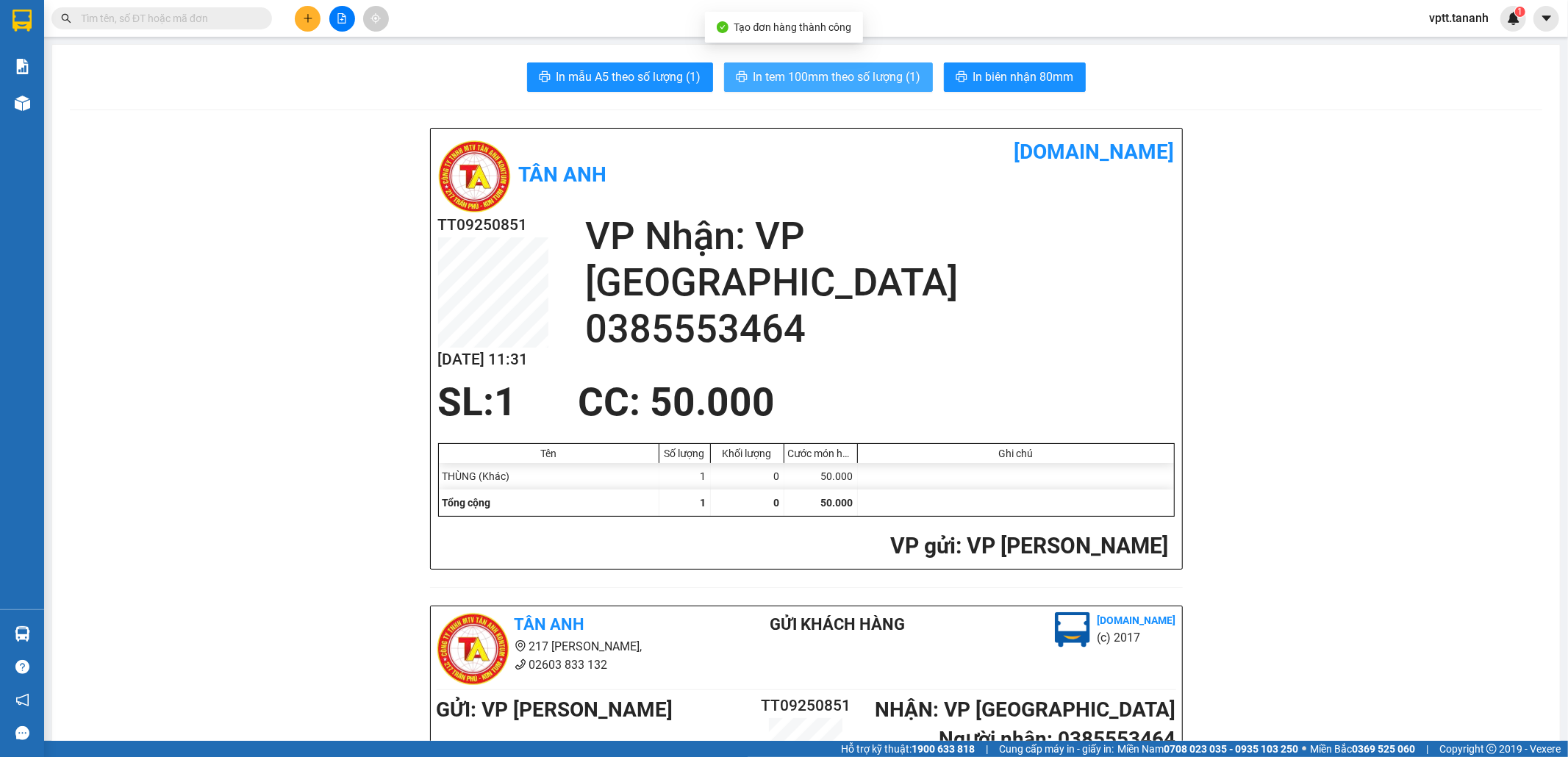
click at [883, 76] on span "In tem 100mm theo số lượng (1)" at bounding box center [837, 77] width 167 height 18
